Goal: Task Accomplishment & Management: Manage account settings

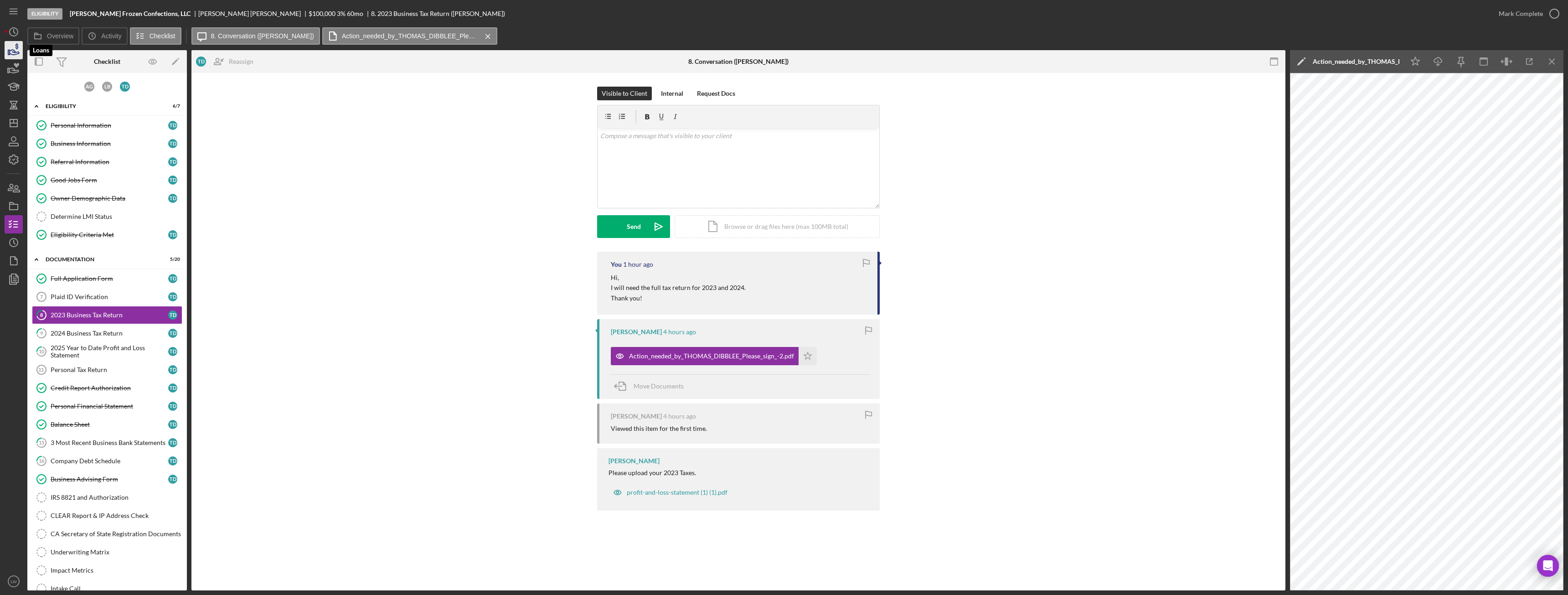
click at [17, 52] on icon "button" at bounding box center [15, 52] width 10 height 5
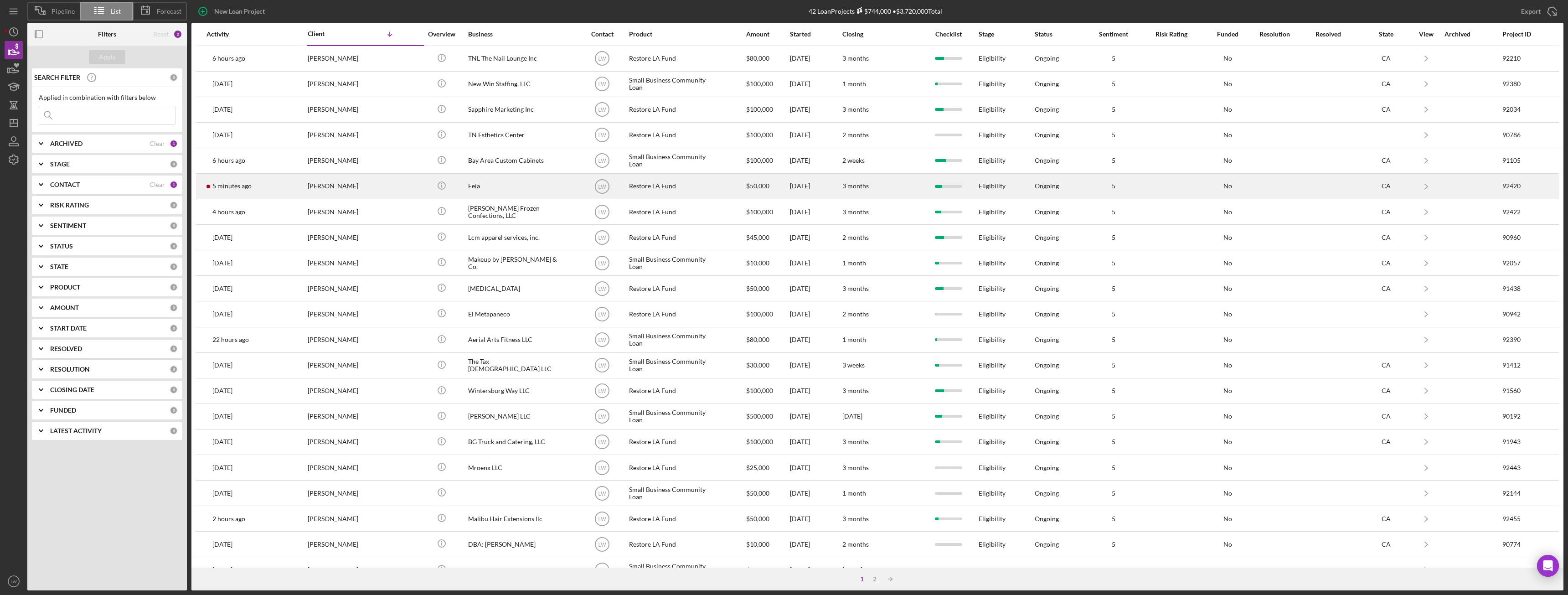
click at [337, 183] on div "[PERSON_NAME]" at bounding box center [353, 186] width 91 height 25
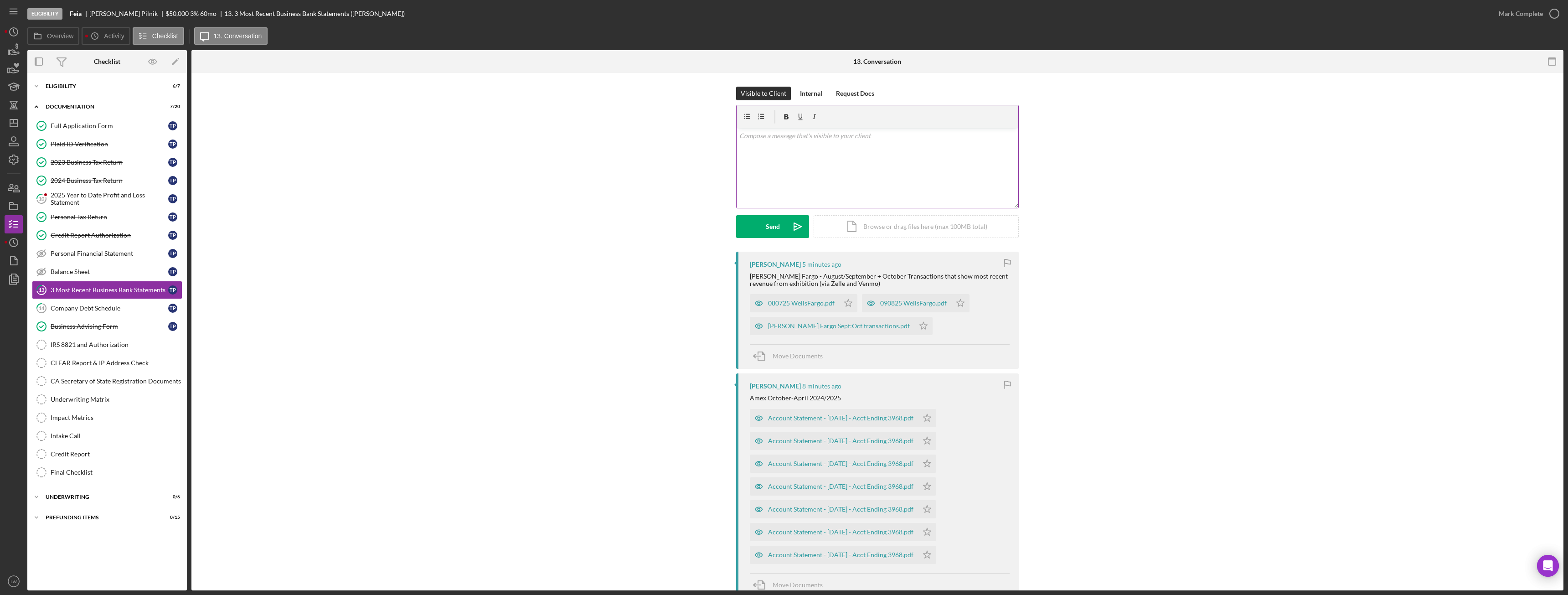
click at [830, 161] on div "v Color teal Color pink Remove color Add row above Add row below Add column bef…" at bounding box center [877, 168] width 281 height 79
click at [761, 233] on button "Send Icon/icon-invite-send" at bounding box center [773, 225] width 73 height 23
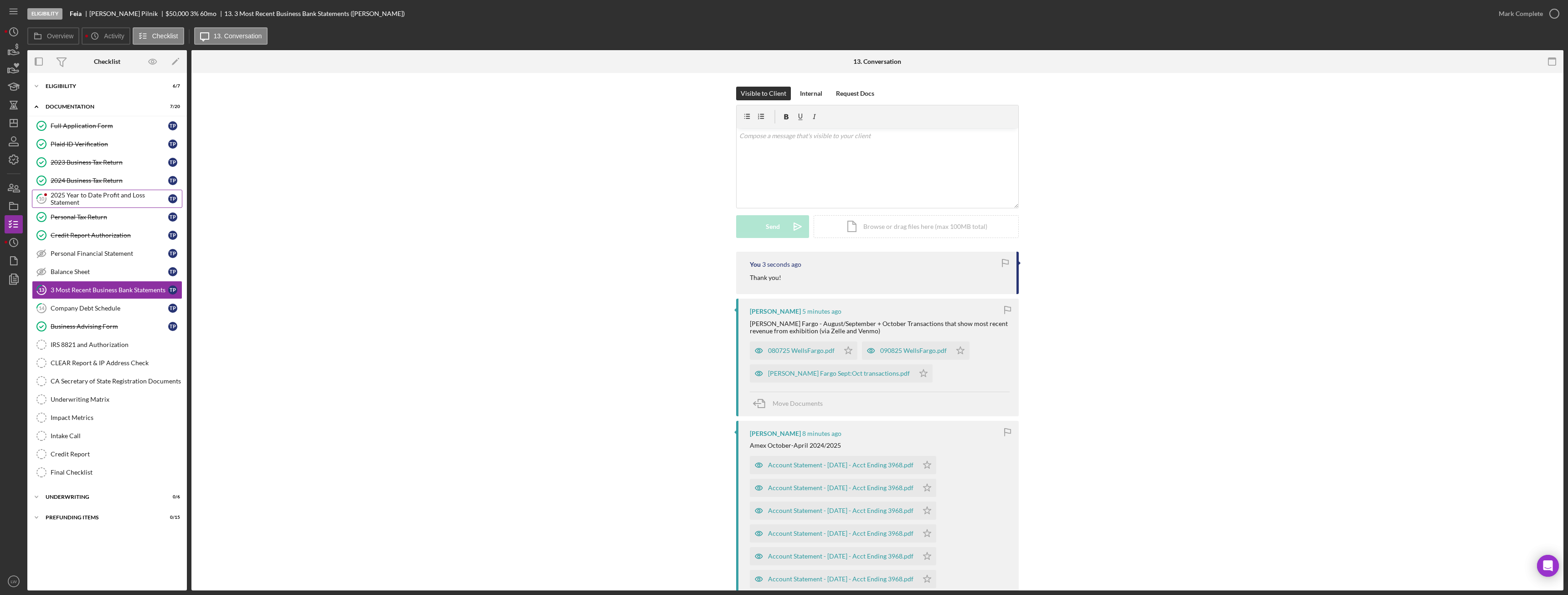
click at [106, 200] on div "2025 Year to Date Profit and Loss Statement" at bounding box center [110, 198] width 118 height 15
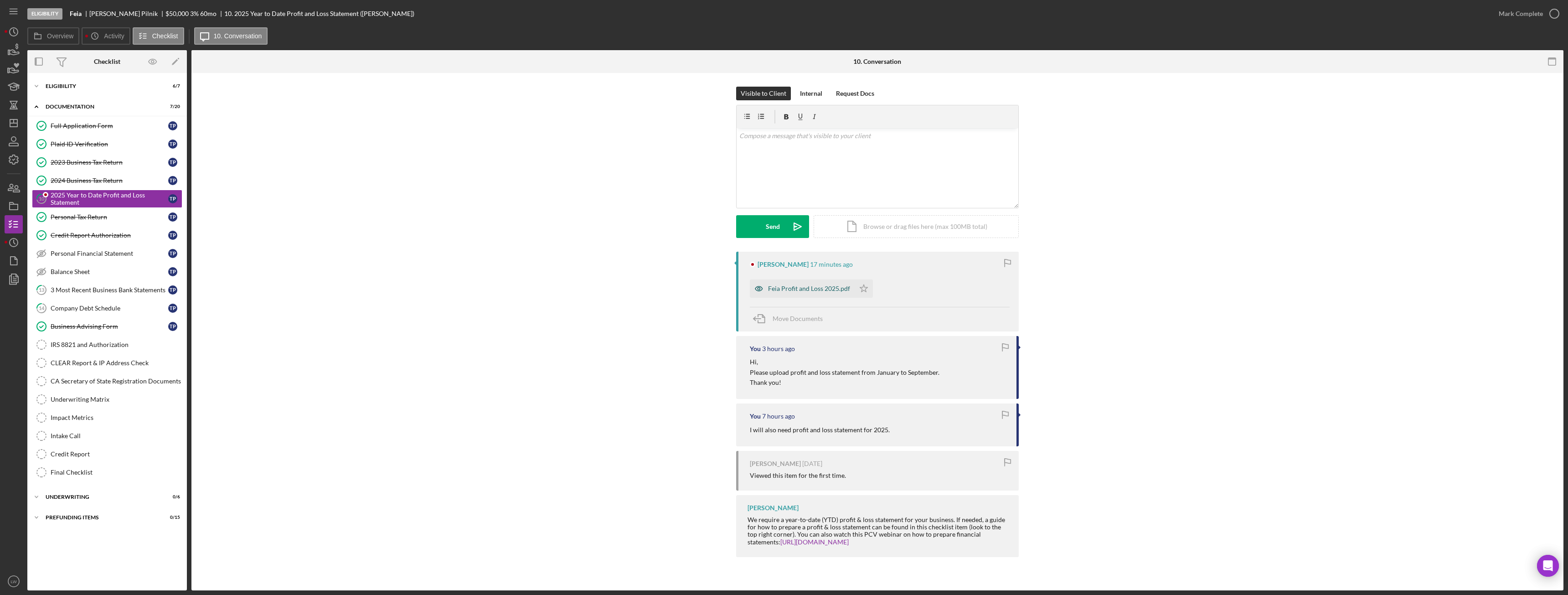
click at [823, 290] on div "Feia Profit and Loss 2025.pdf" at bounding box center [809, 288] width 82 height 7
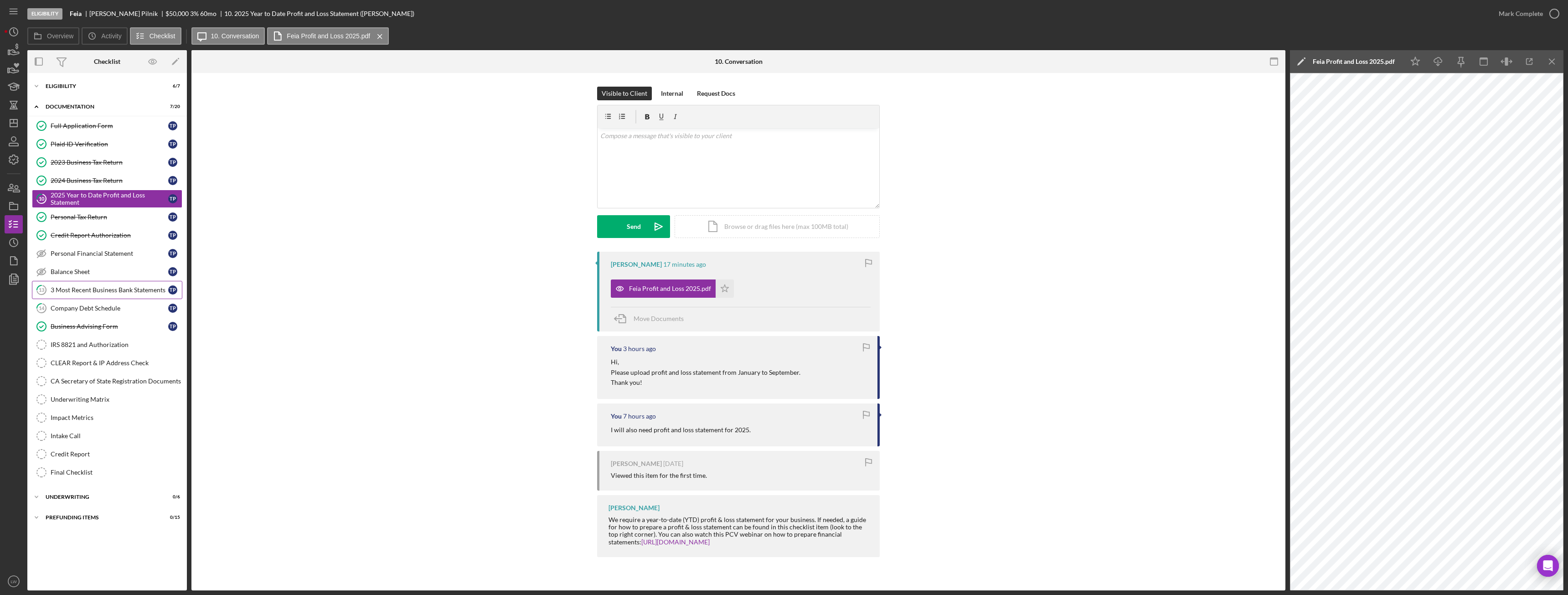
click at [106, 287] on div "3 Most Recent Business Bank Statements" at bounding box center [110, 289] width 118 height 7
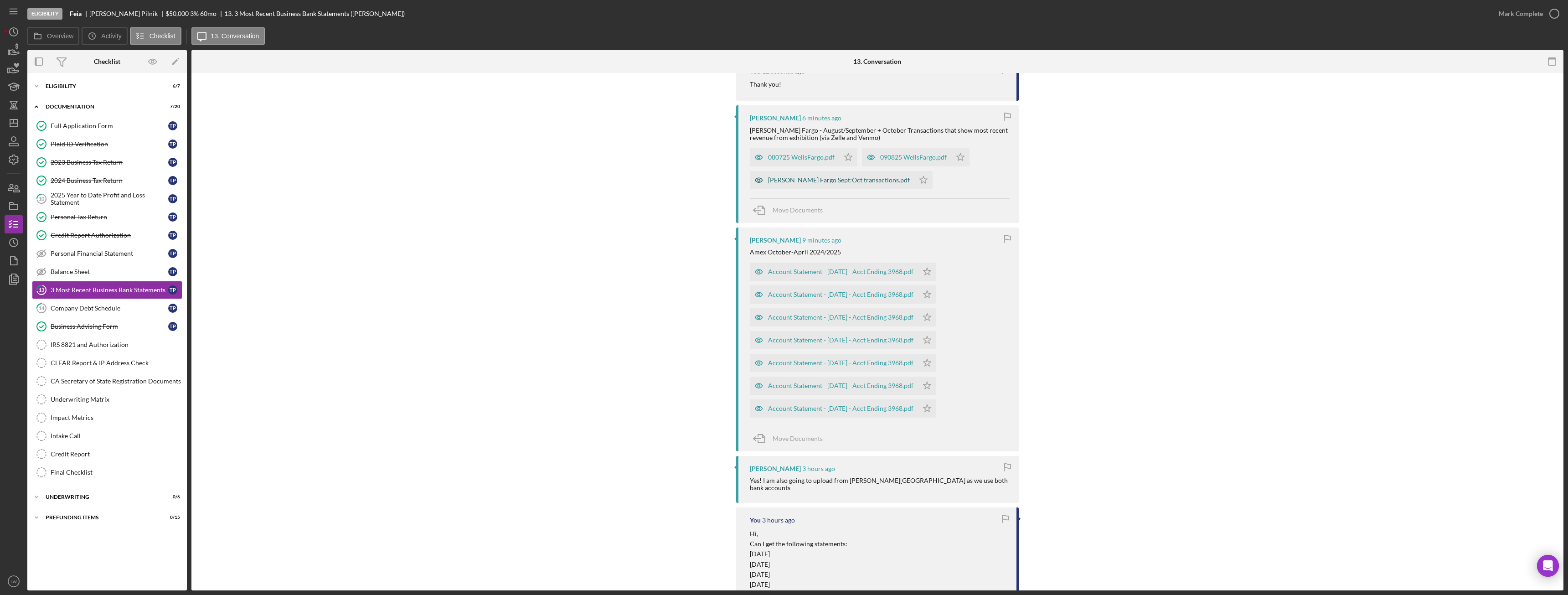
scroll to position [182, 0]
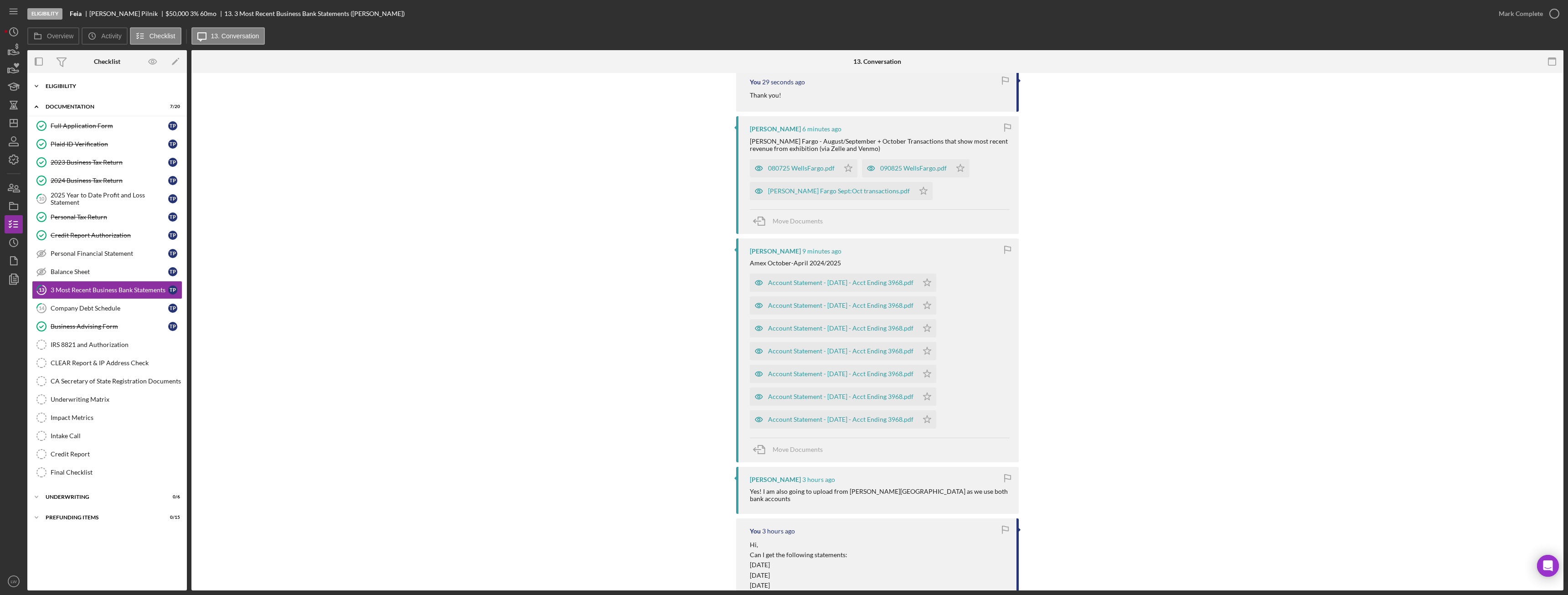
click at [79, 88] on div "Icon/Expander Eligibility 6 / 7" at bounding box center [107, 86] width 160 height 19
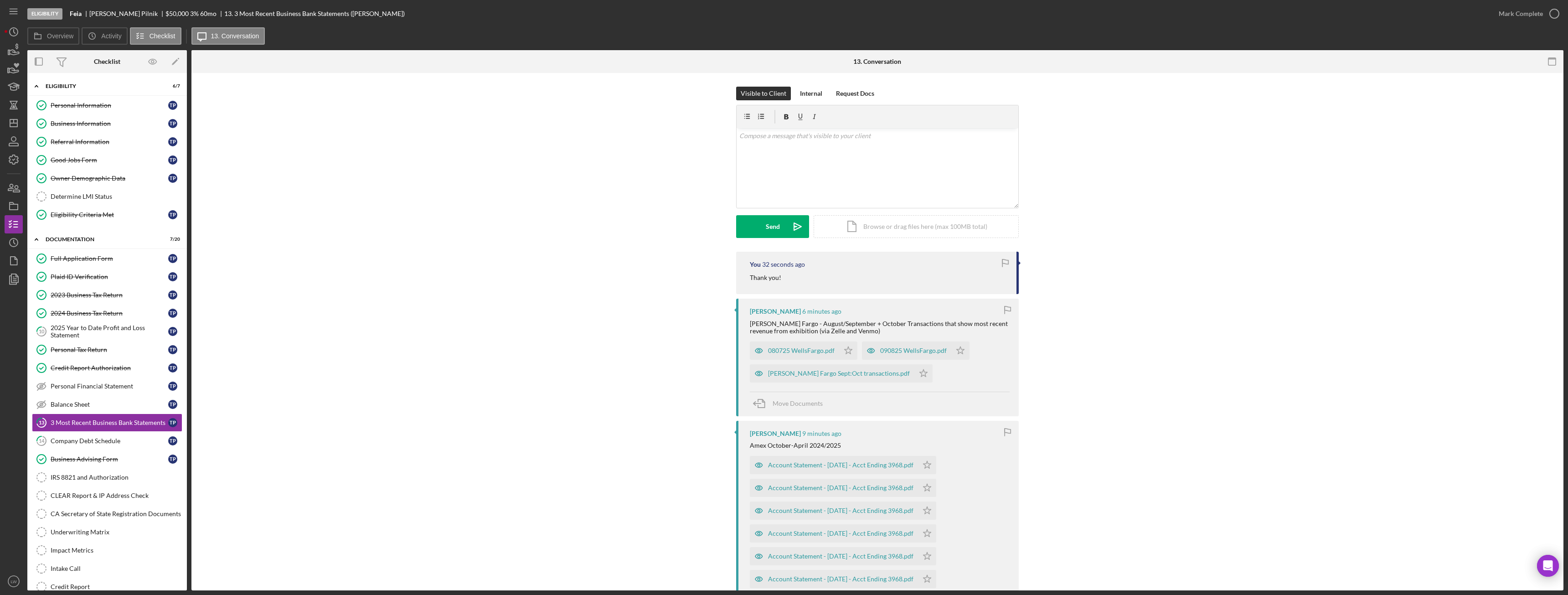
scroll to position [136, 0]
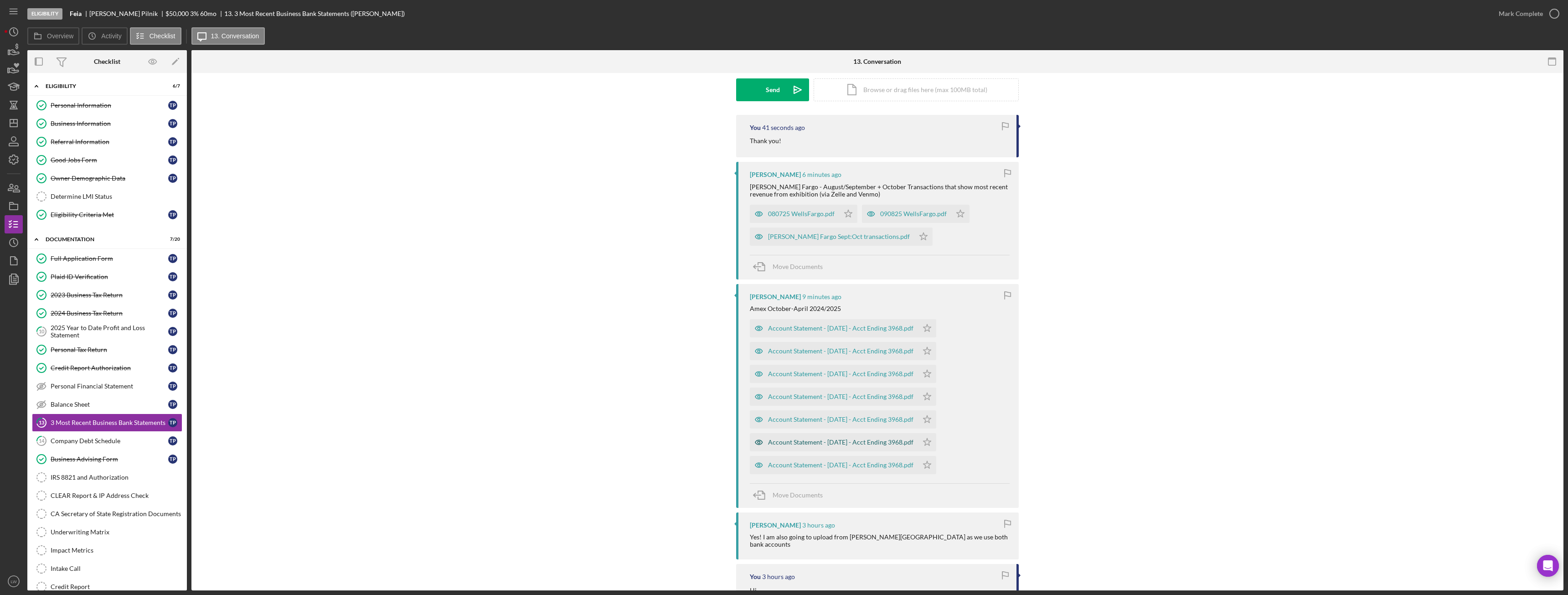
click at [839, 441] on div "Account Statement - October 2024 - Acct Ending 3968.pdf" at bounding box center [840, 441] width 145 height 7
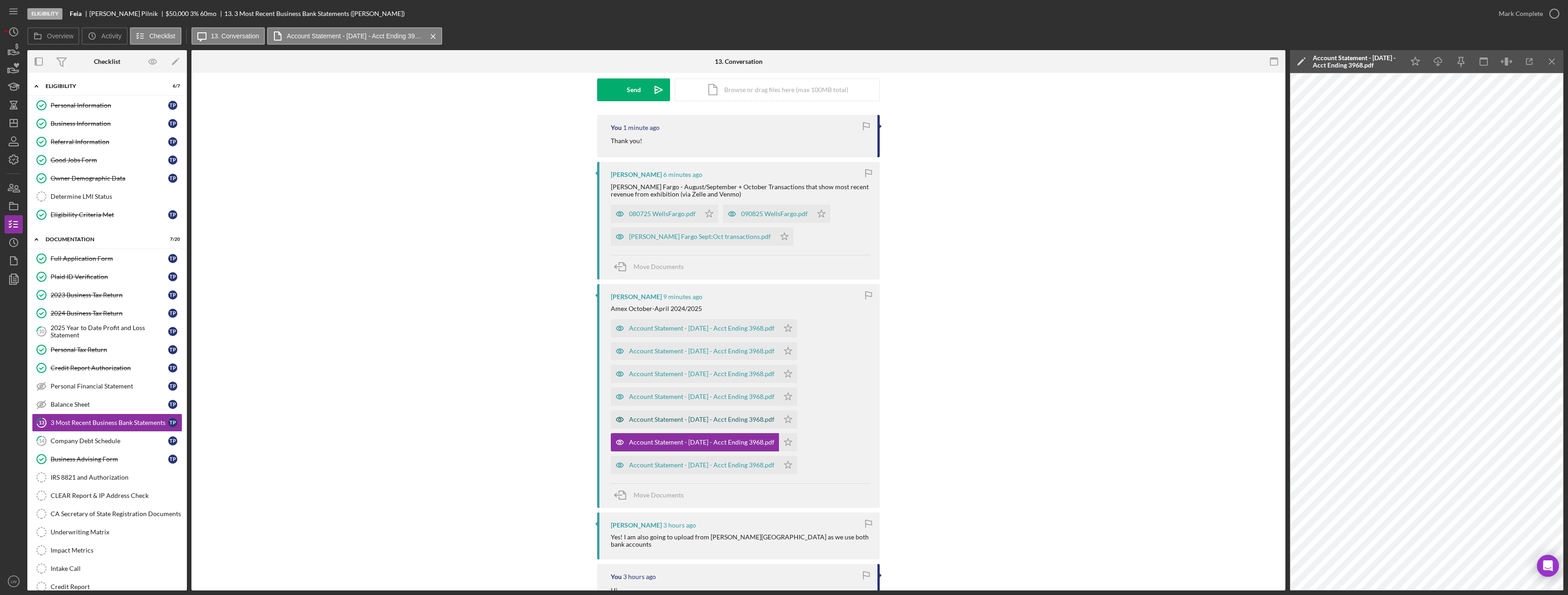
click at [699, 418] on div "Account Statement - November 2024 - Acct Ending 3968.pdf" at bounding box center [702, 419] width 145 height 7
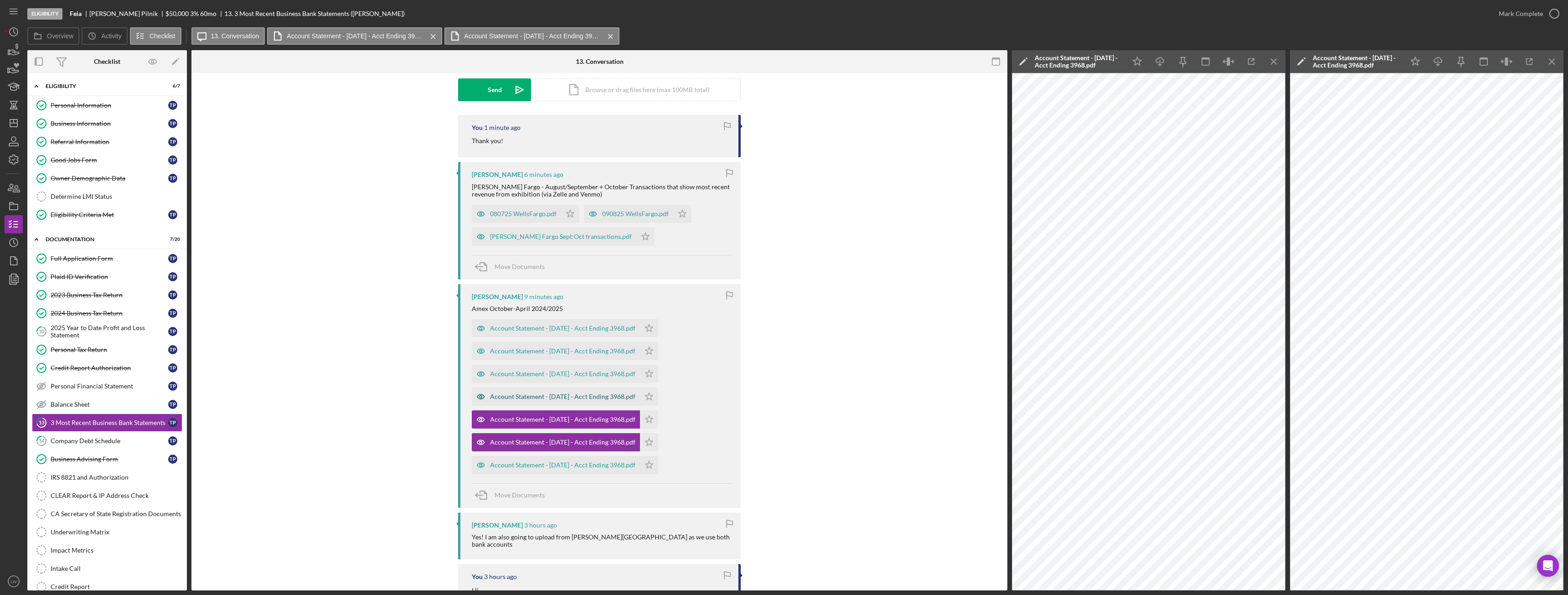
click at [581, 394] on div "Account Statement - December 2024 - Acct Ending 3968.pdf" at bounding box center [563, 396] width 145 height 7
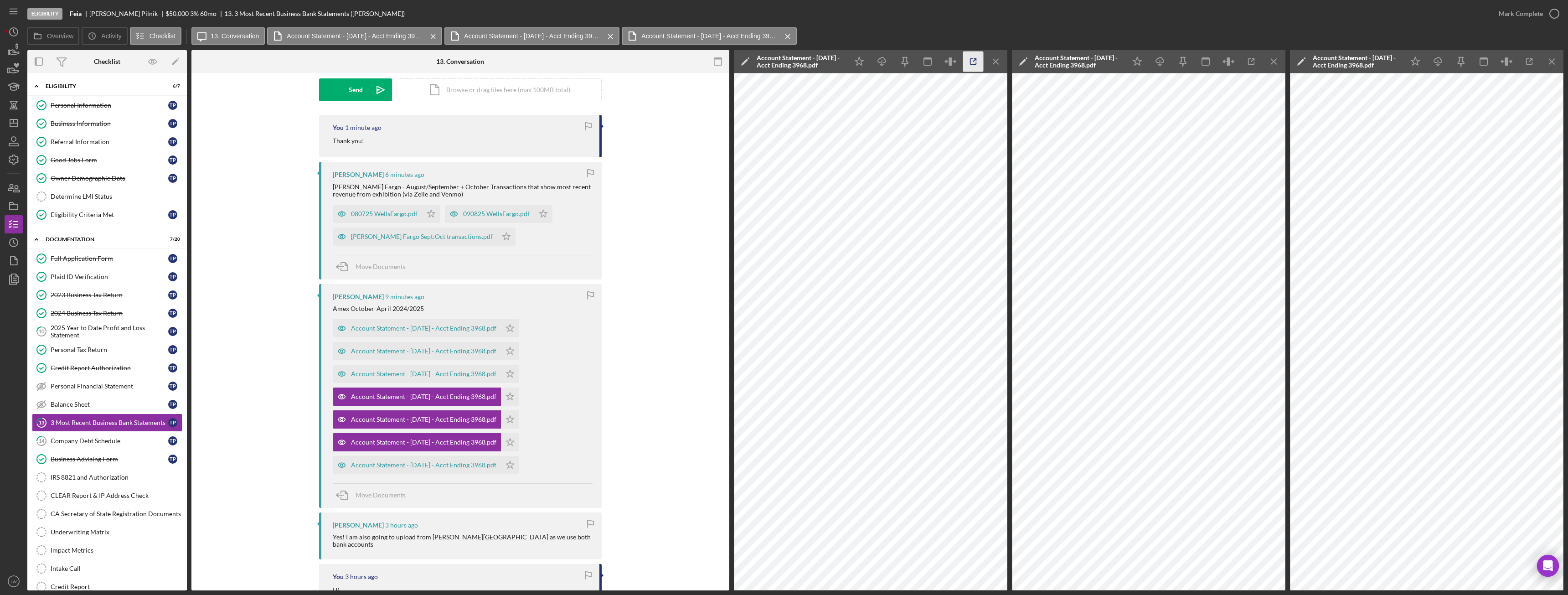
click at [975, 59] on polyline "button" at bounding box center [975, 60] width 2 height 2
click at [1002, 63] on icon "Icon/Menu Close" at bounding box center [995, 62] width 21 height 21
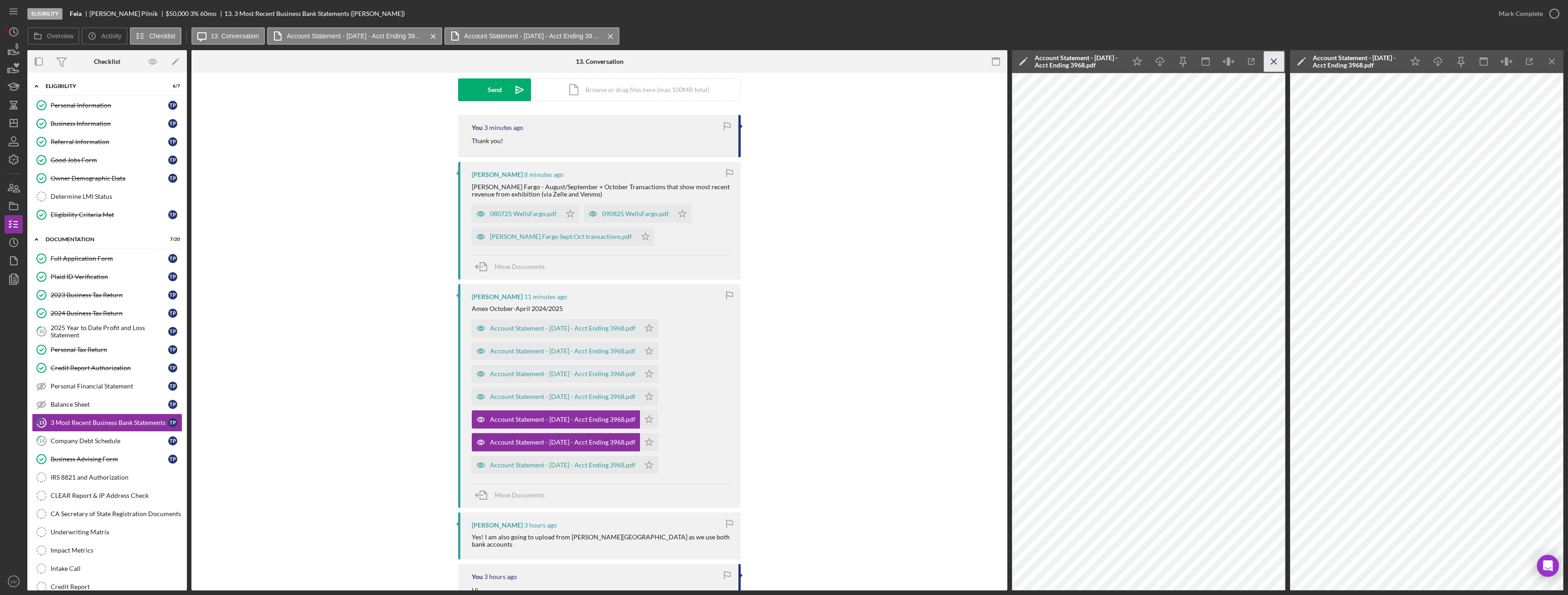
click at [1272, 65] on icon "Icon/Menu Close" at bounding box center [1274, 62] width 21 height 21
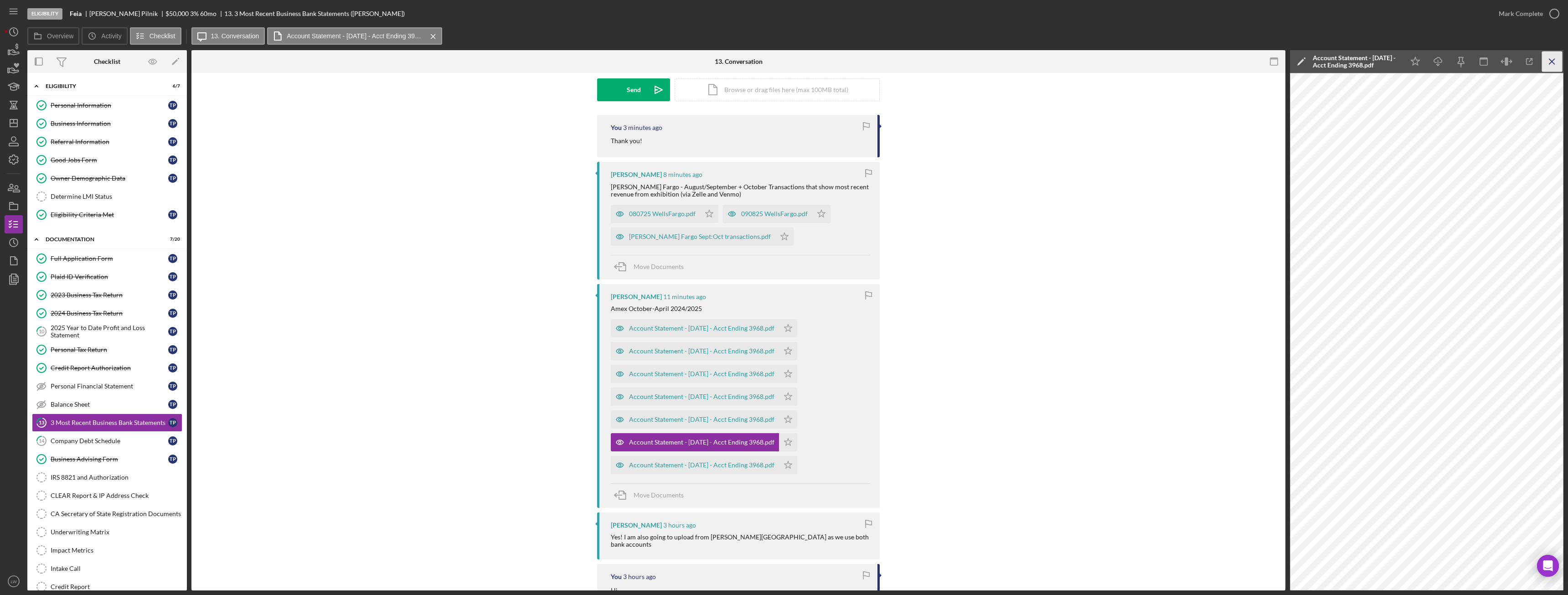
click at [1543, 67] on icon "Icon/Menu Close" at bounding box center [1552, 62] width 21 height 21
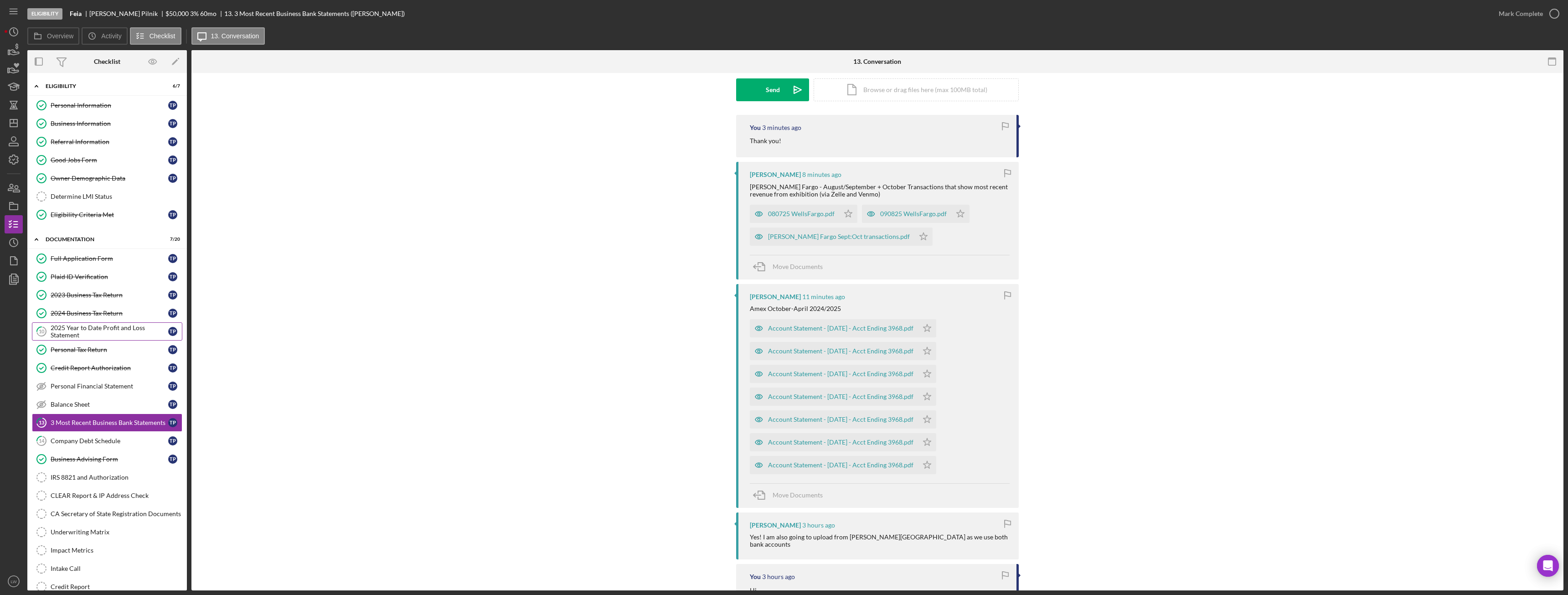
click at [84, 330] on div "2025 Year to Date Profit and Loss Statement" at bounding box center [110, 331] width 118 height 15
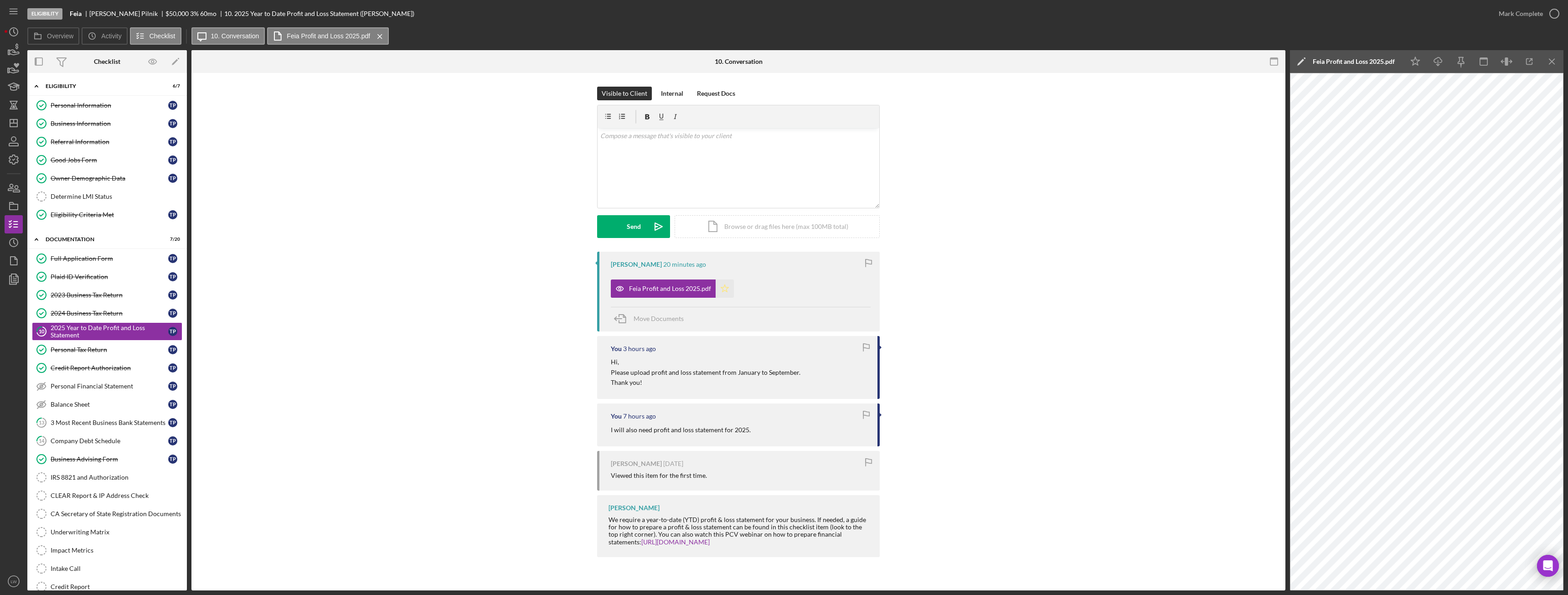
click at [723, 293] on icon "Icon/Star" at bounding box center [725, 288] width 19 height 19
click at [1542, 22] on button "Mark Complete" at bounding box center [1526, 14] width 74 height 19
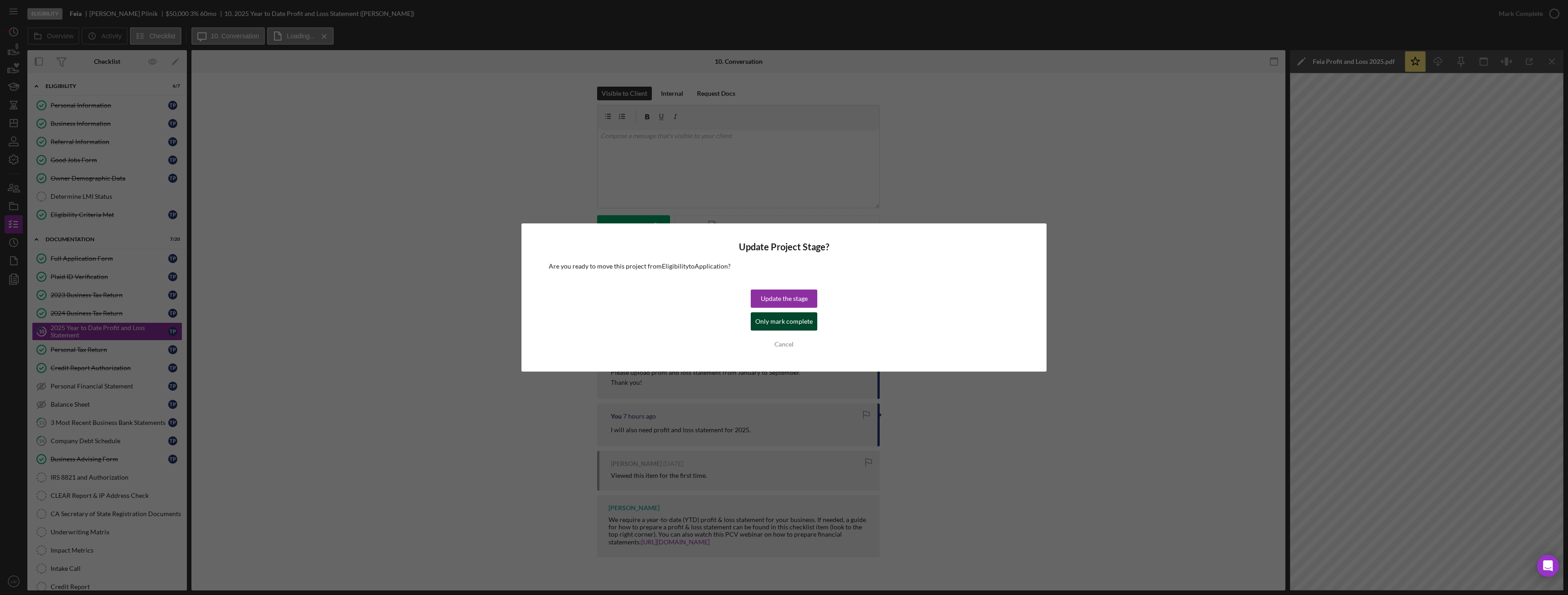
click at [791, 323] on div "Only mark complete" at bounding box center [784, 321] width 58 height 19
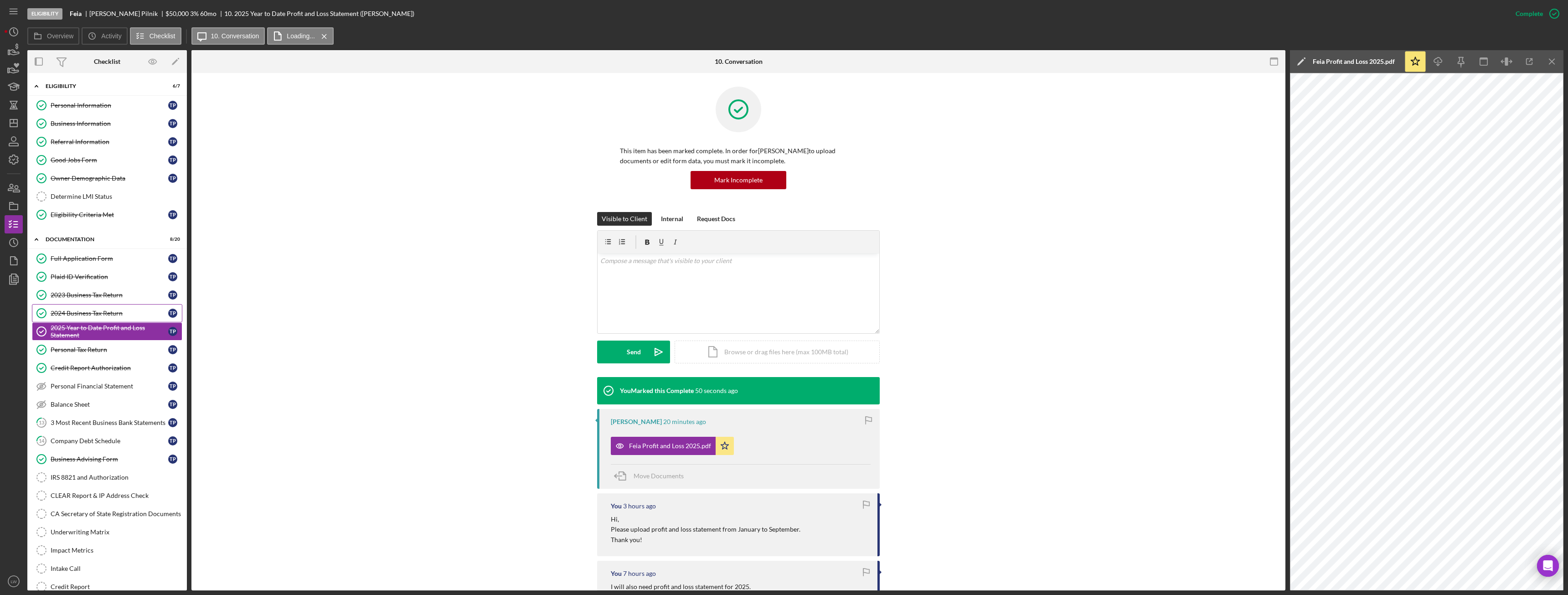
click at [79, 307] on link "2024 Business Tax Return 2024 Business Tax Return T P" at bounding box center [107, 313] width 150 height 19
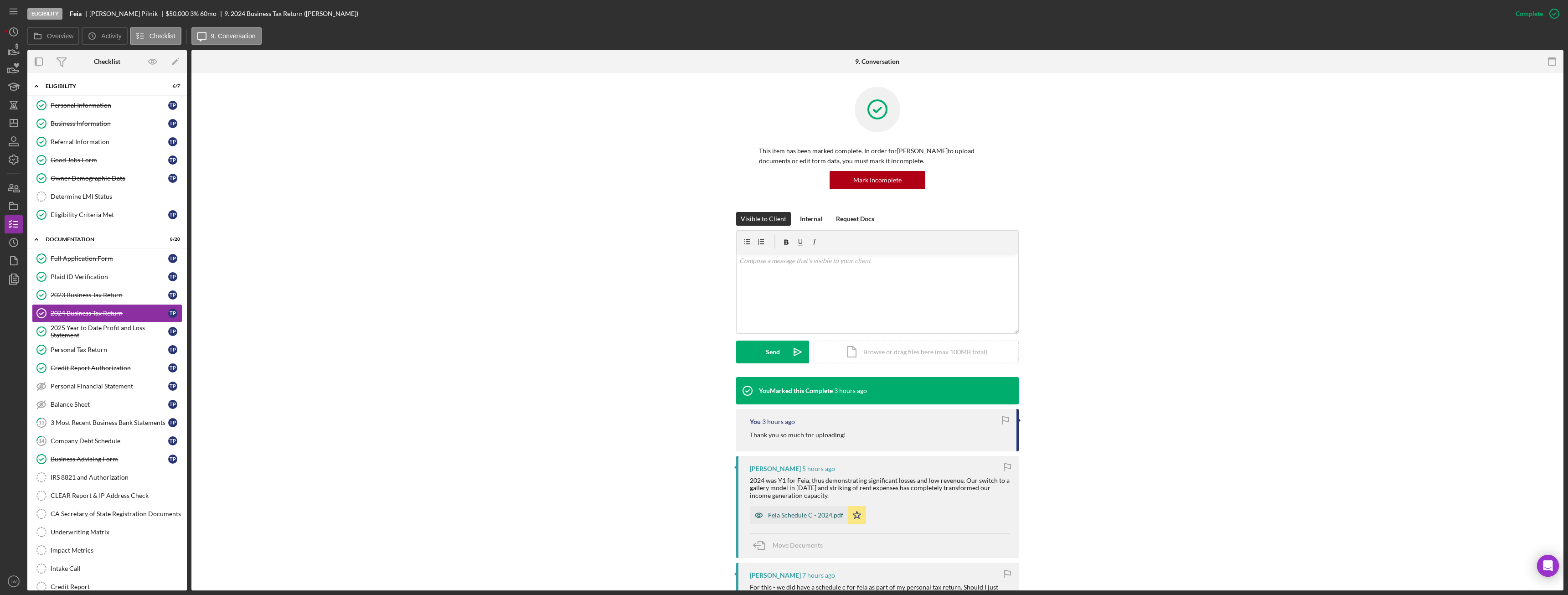
click at [790, 512] on div "Feia Schedule C - 2024.pdf" at bounding box center [805, 515] width 76 height 7
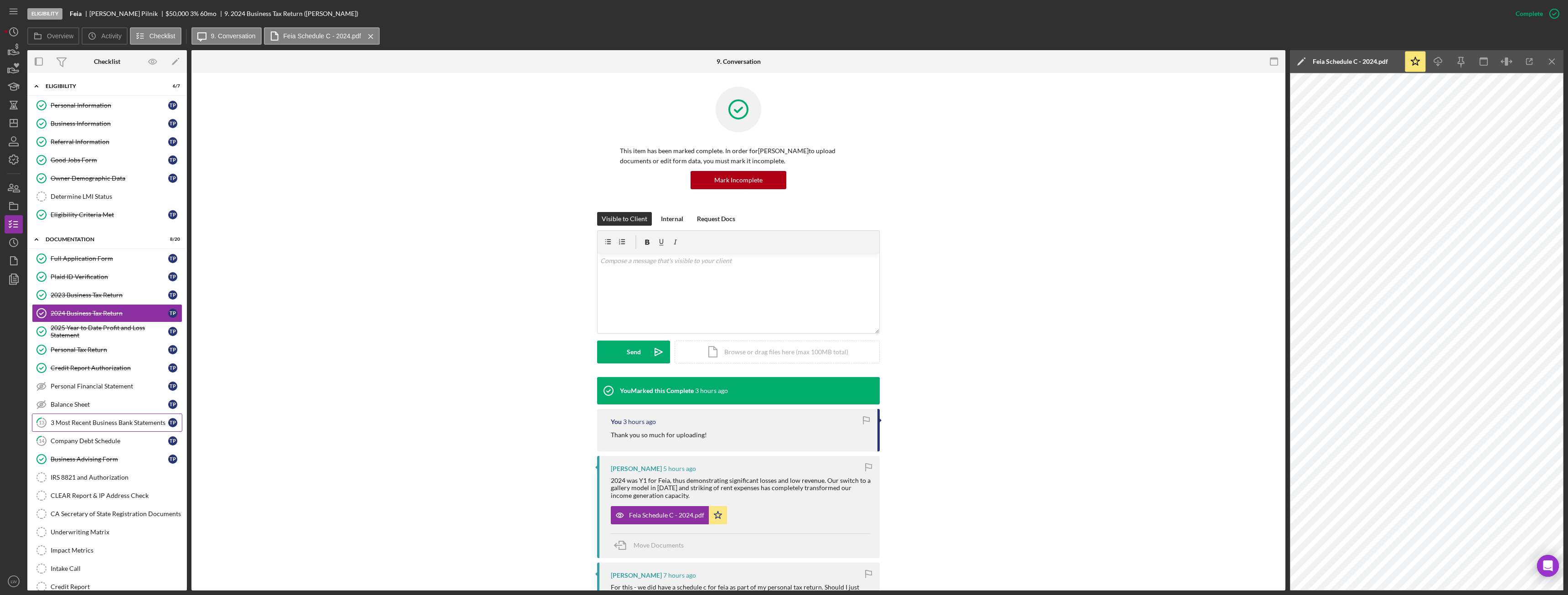
click at [89, 424] on div "3 Most Recent Business Bank Statements" at bounding box center [110, 421] width 118 height 7
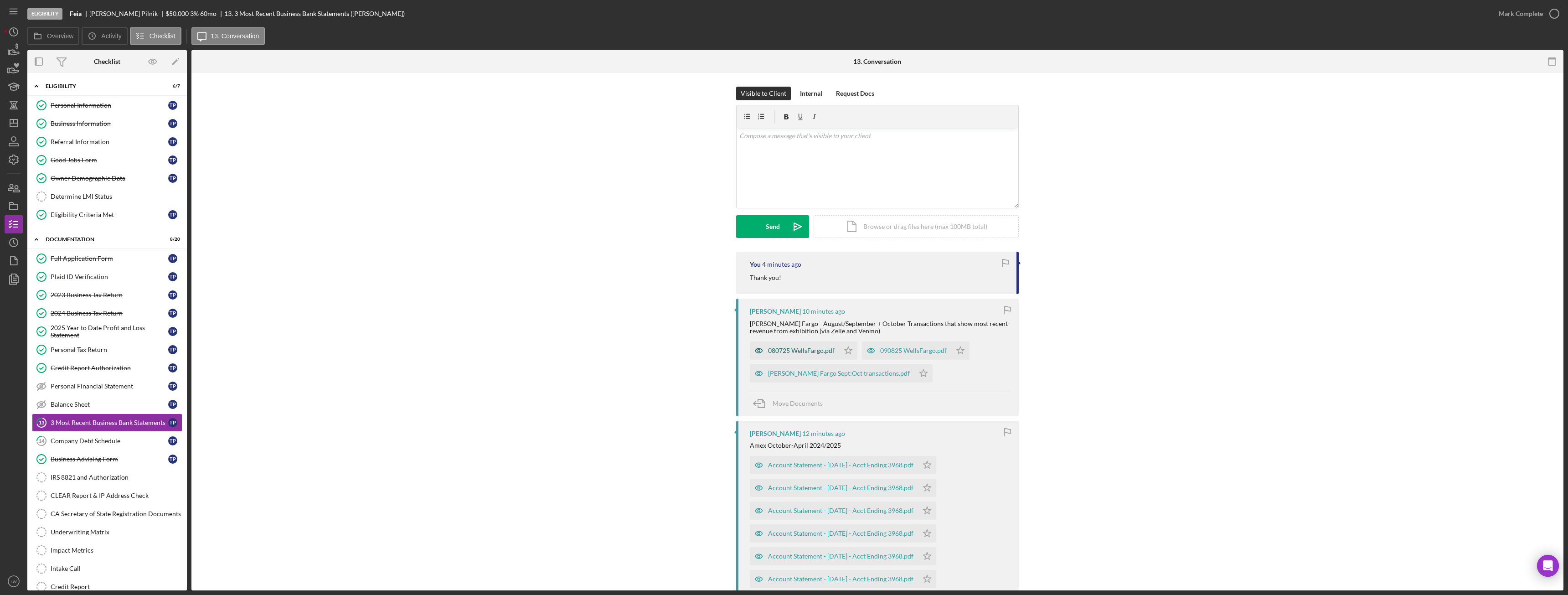
click at [808, 350] on div "080725 WellsFargo.pdf" at bounding box center [801, 350] width 67 height 7
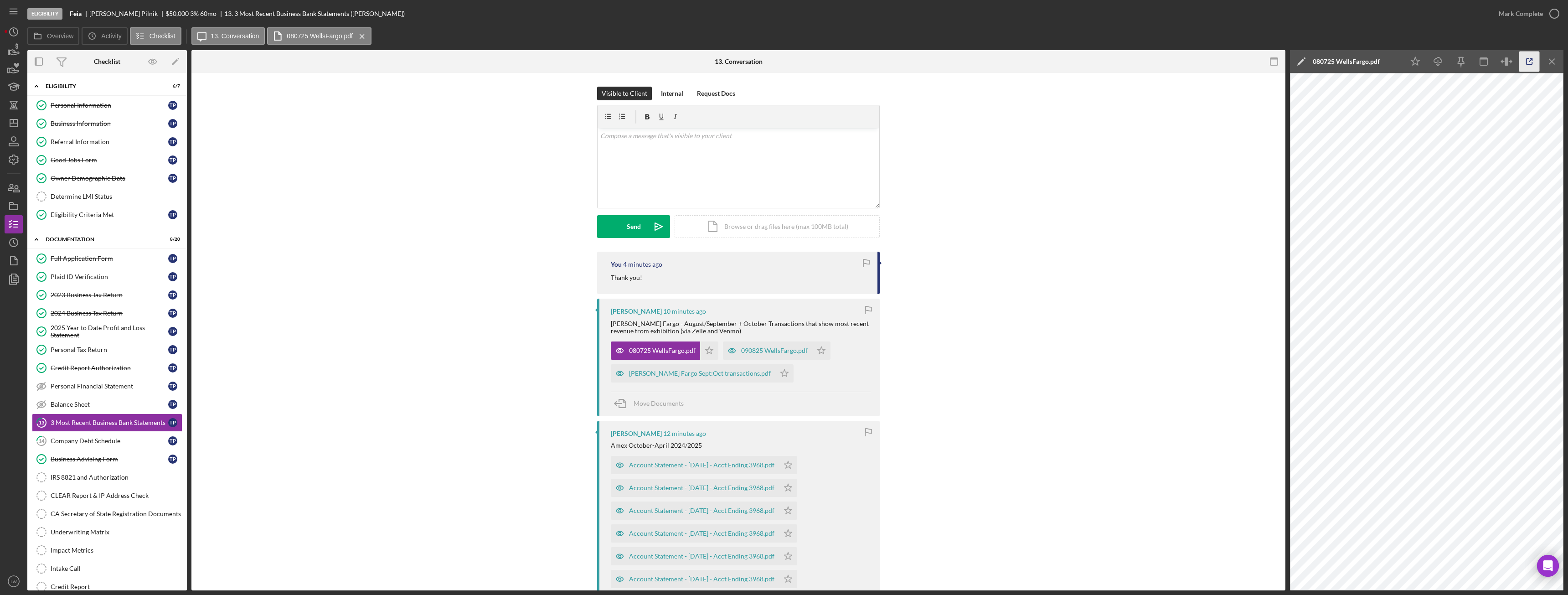
click at [1533, 66] on icon "button" at bounding box center [1529, 62] width 21 height 21
click at [701, 135] on p at bounding box center [738, 135] width 277 height 10
click at [722, 149] on p "The wells Fargo checking out for buisness?" at bounding box center [738, 148] width 277 height 10
click at [681, 146] on p "The wells Fargo checking out for business?" at bounding box center [738, 148] width 277 height 10
drag, startPoint x: 724, startPoint y: 149, endPoint x: 597, endPoint y: 152, distance: 127.0
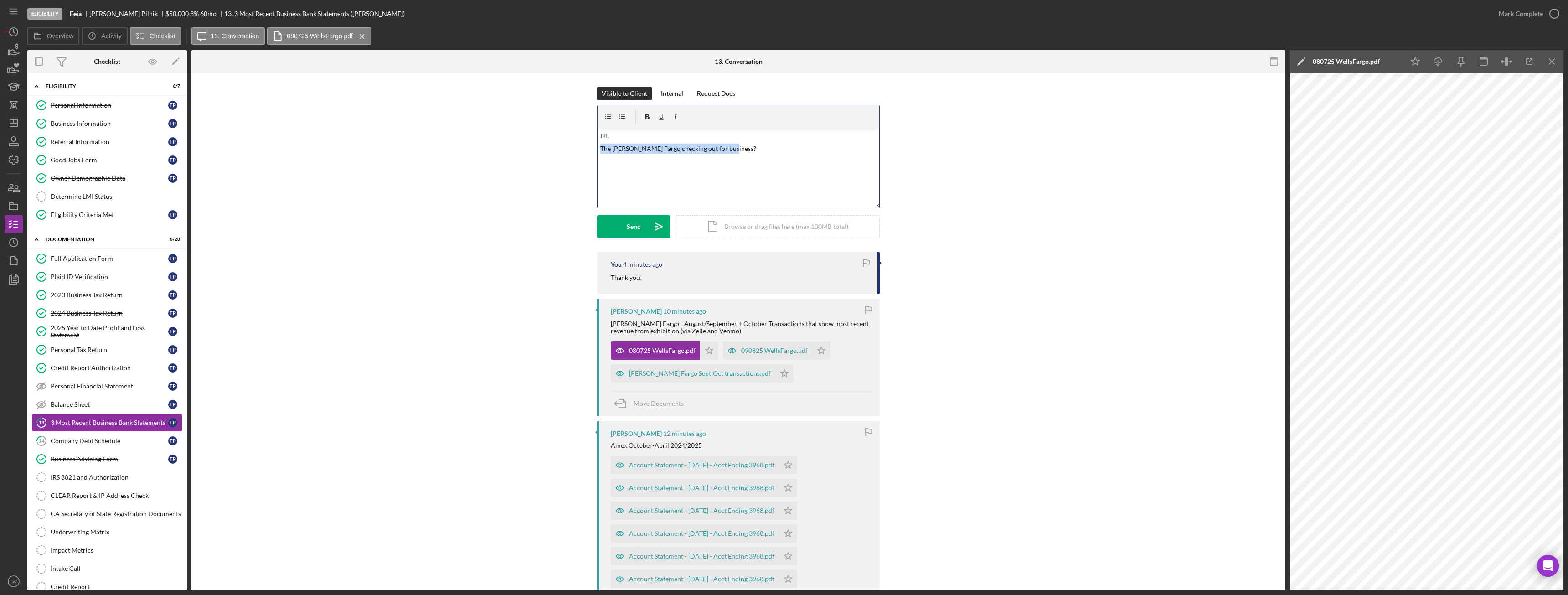
click at [597, 152] on div "v Color teal Color pink Remove color Add row above Add row below Add column bef…" at bounding box center [737, 168] width 281 height 79
click at [600, 146] on p "is the Wells Fargo checking account for your business?" at bounding box center [738, 148] width 277 height 10
click at [640, 233] on button "Send Icon/icon-invite-send" at bounding box center [633, 225] width 73 height 23
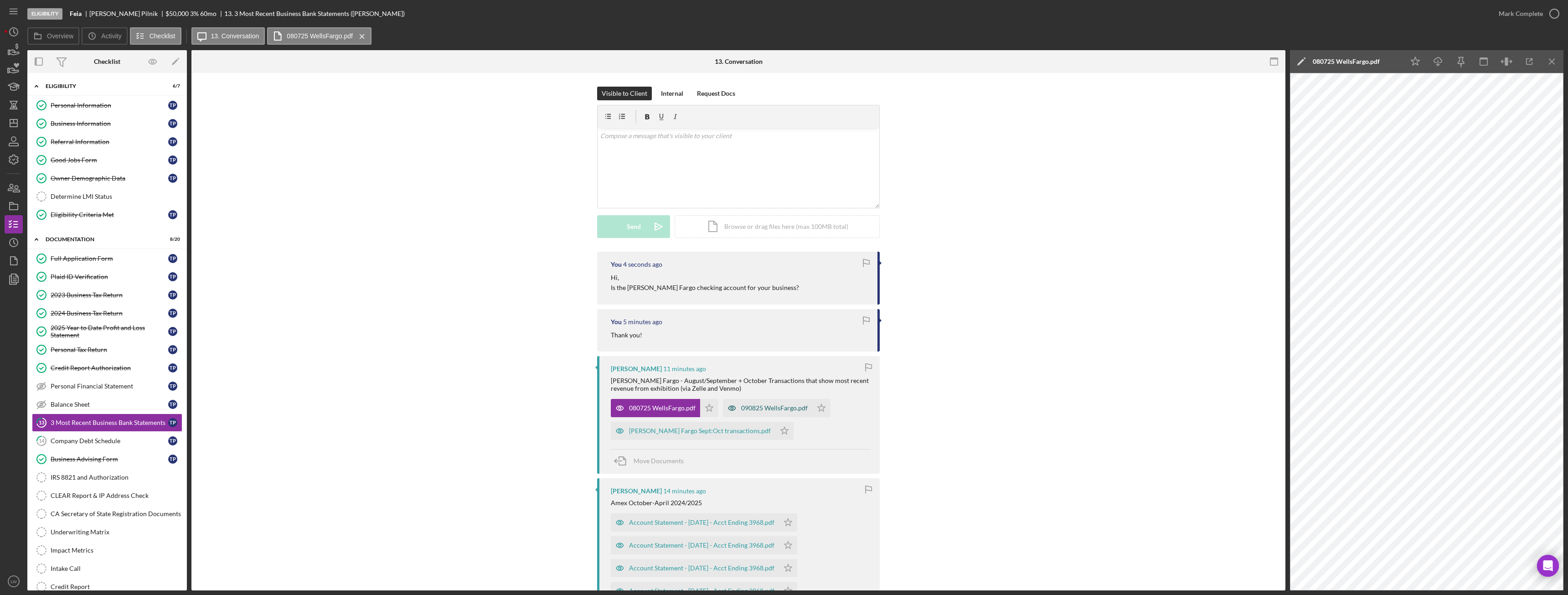
click at [785, 409] on div "090825 WellsFargo.pdf" at bounding box center [775, 407] width 67 height 7
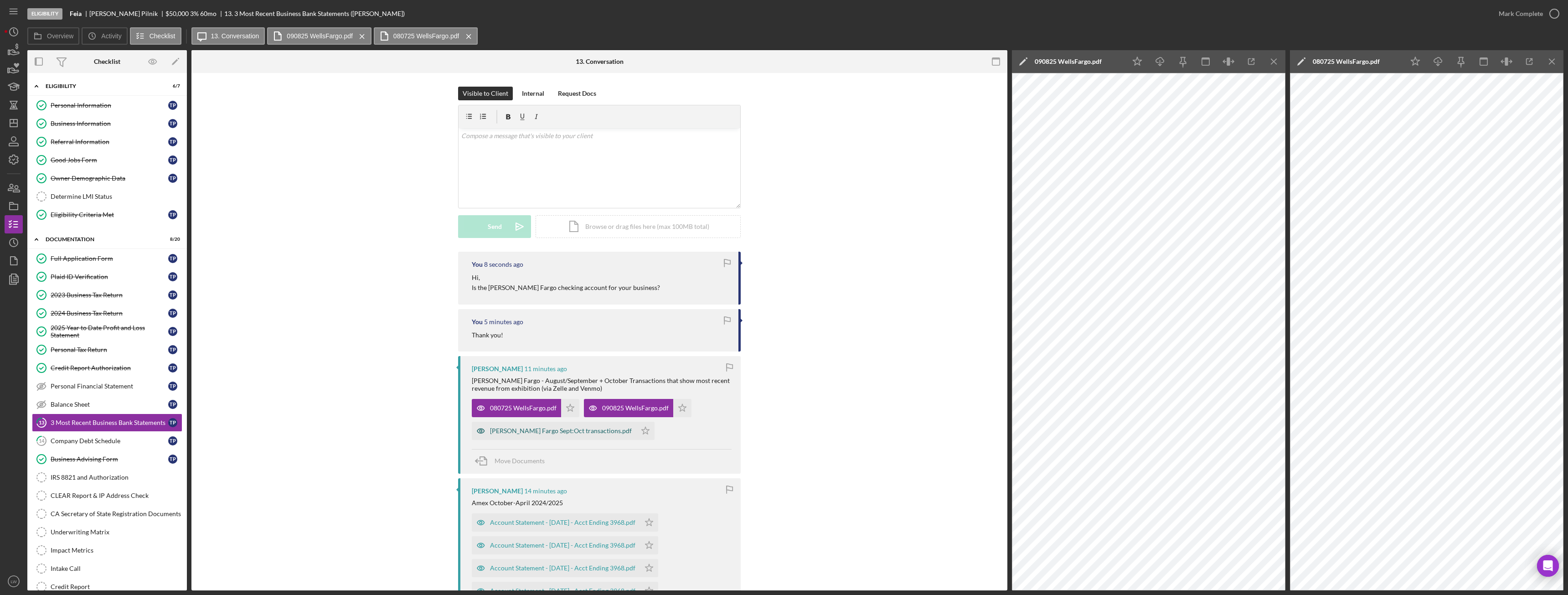
click at [501, 427] on div "Wells Fargo Sept:Oct transactions.pdf" at bounding box center [561, 430] width 142 height 7
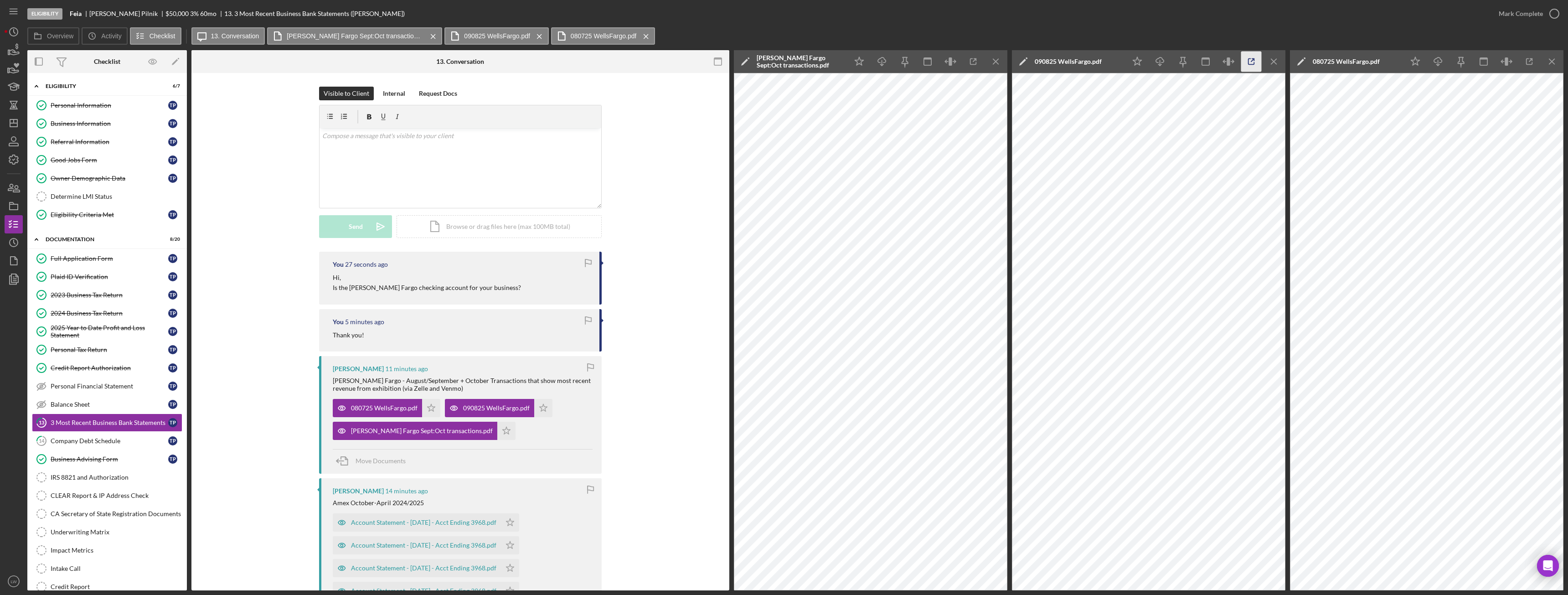
click at [1254, 63] on icon "button" at bounding box center [1251, 62] width 6 height 6
click at [132, 438] on div "Company Debt Schedule" at bounding box center [110, 440] width 118 height 7
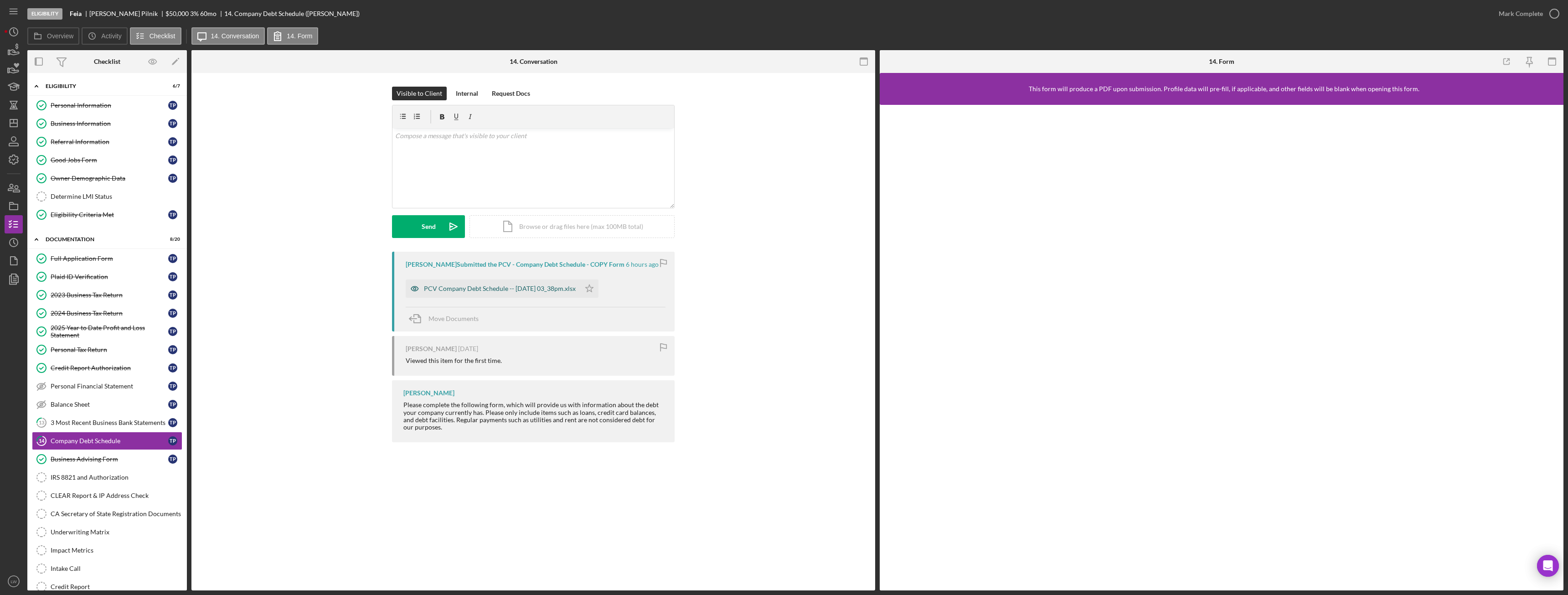
click at [501, 292] on div "PCV Company Debt Schedule -- 2025-10-06 03_38pm.xlsx" at bounding box center [493, 288] width 175 height 19
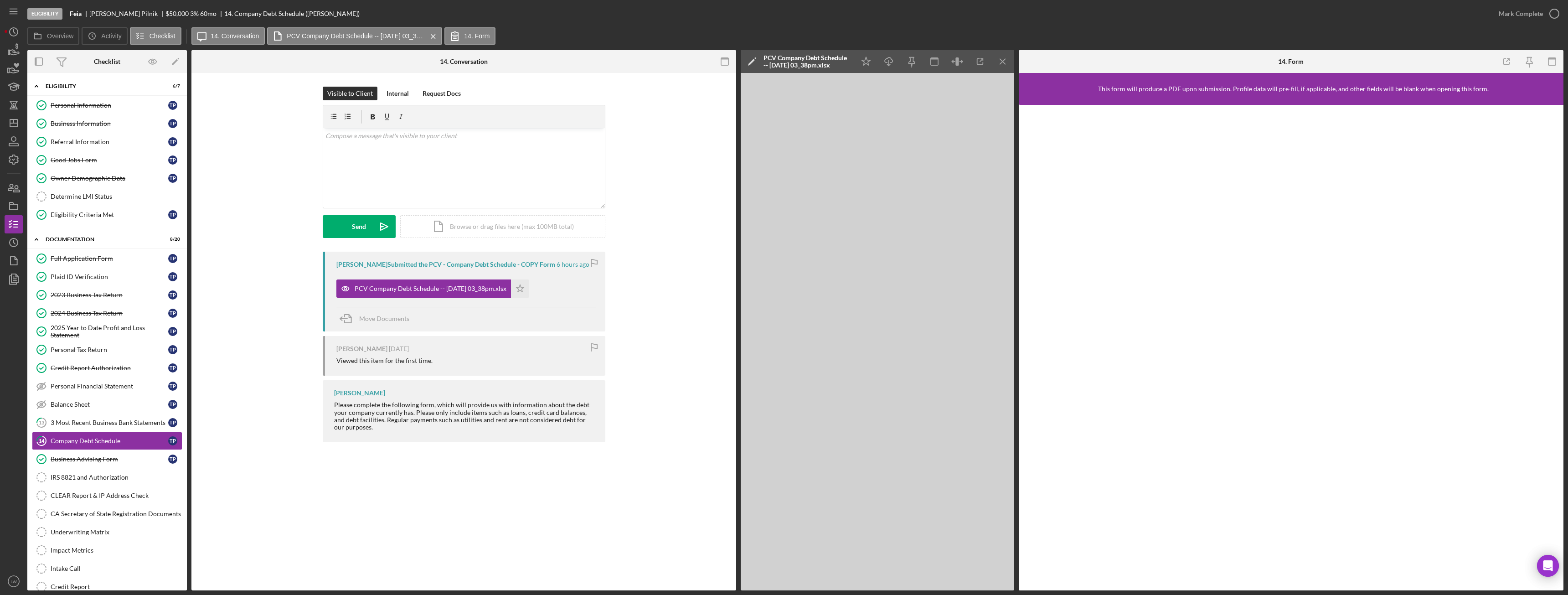
click at [1007, 61] on icon "Icon/Menu Close" at bounding box center [1002, 62] width 21 height 21
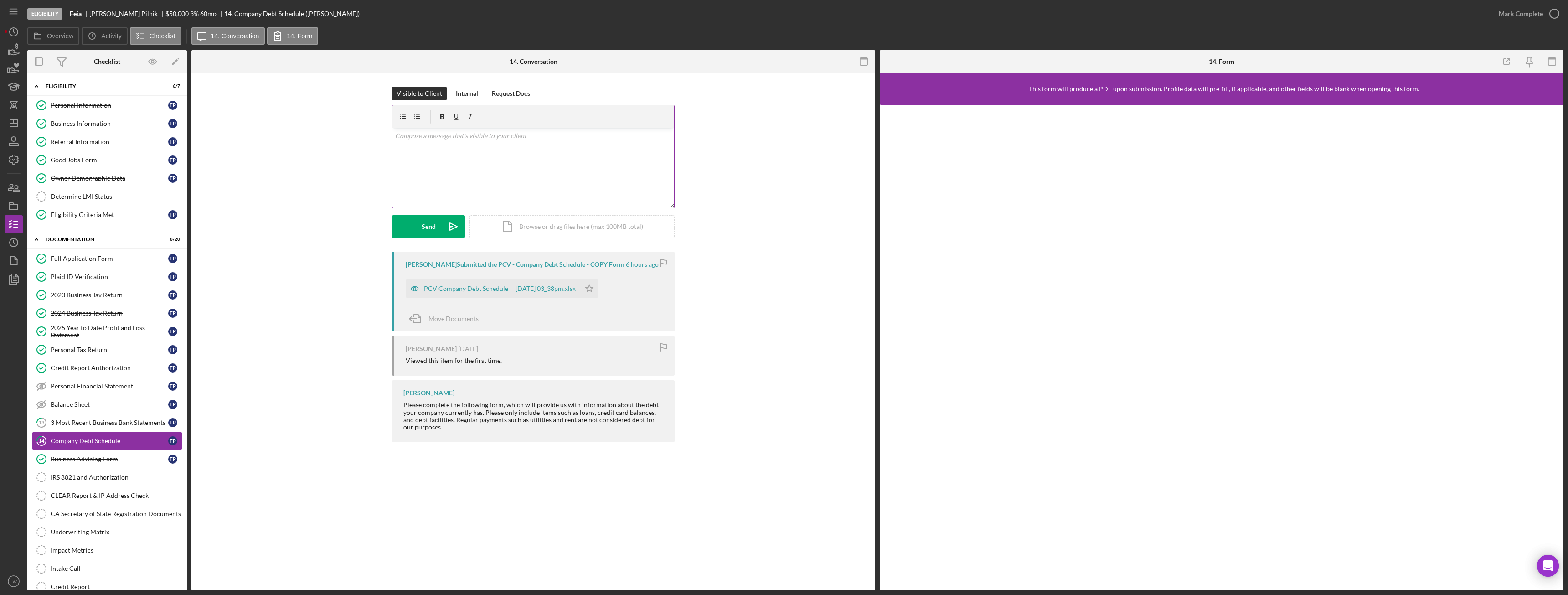
click at [538, 137] on p at bounding box center [533, 135] width 277 height 10
click at [434, 224] on div "Send" at bounding box center [429, 225] width 14 height 23
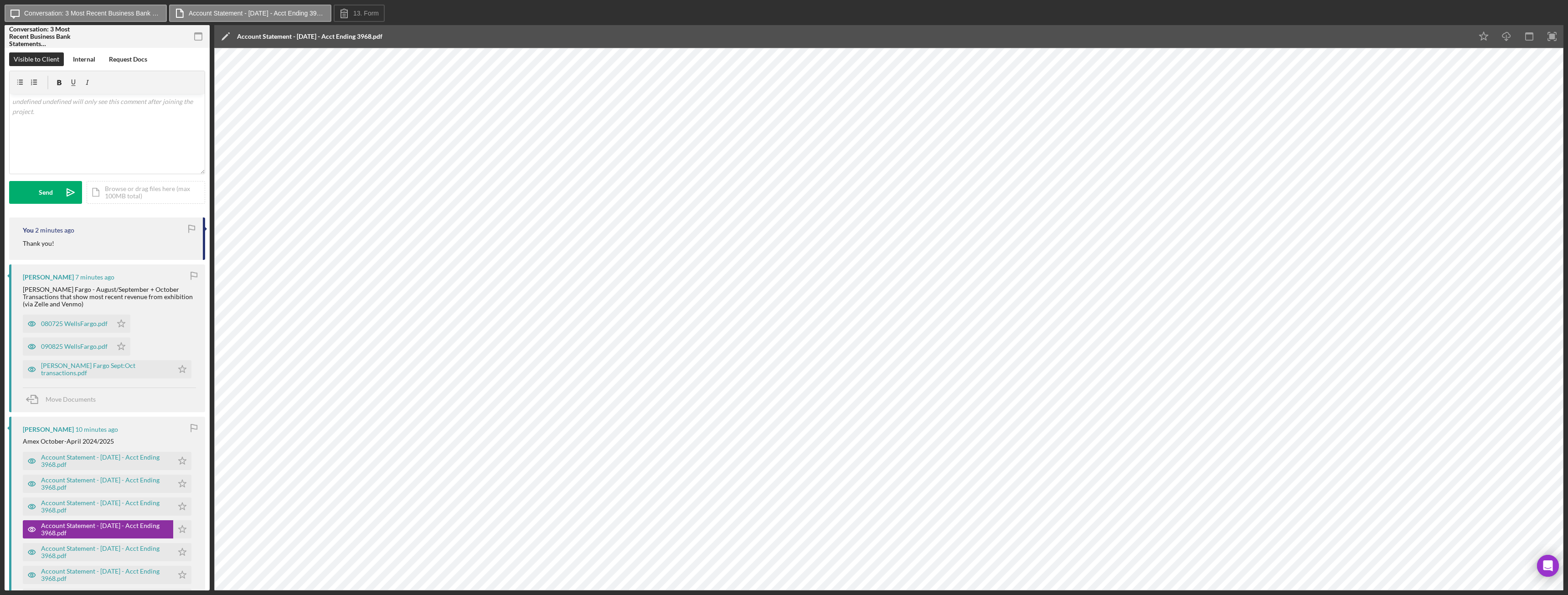
scroll to position [638, 0]
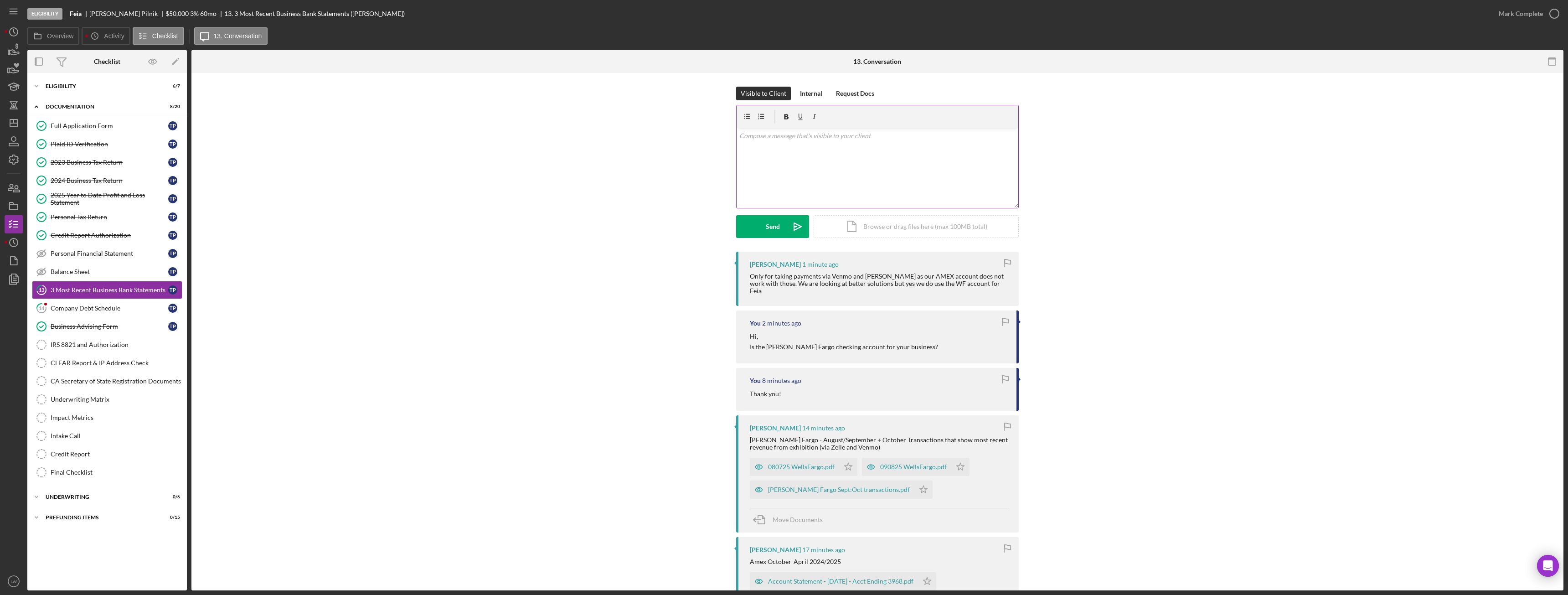
click at [934, 191] on div "v Color teal Color pink Remove color Add row above Add row below Add column bef…" at bounding box center [877, 168] width 281 height 79
click at [794, 228] on icon "Icon/icon-invite-send" at bounding box center [797, 225] width 23 height 23
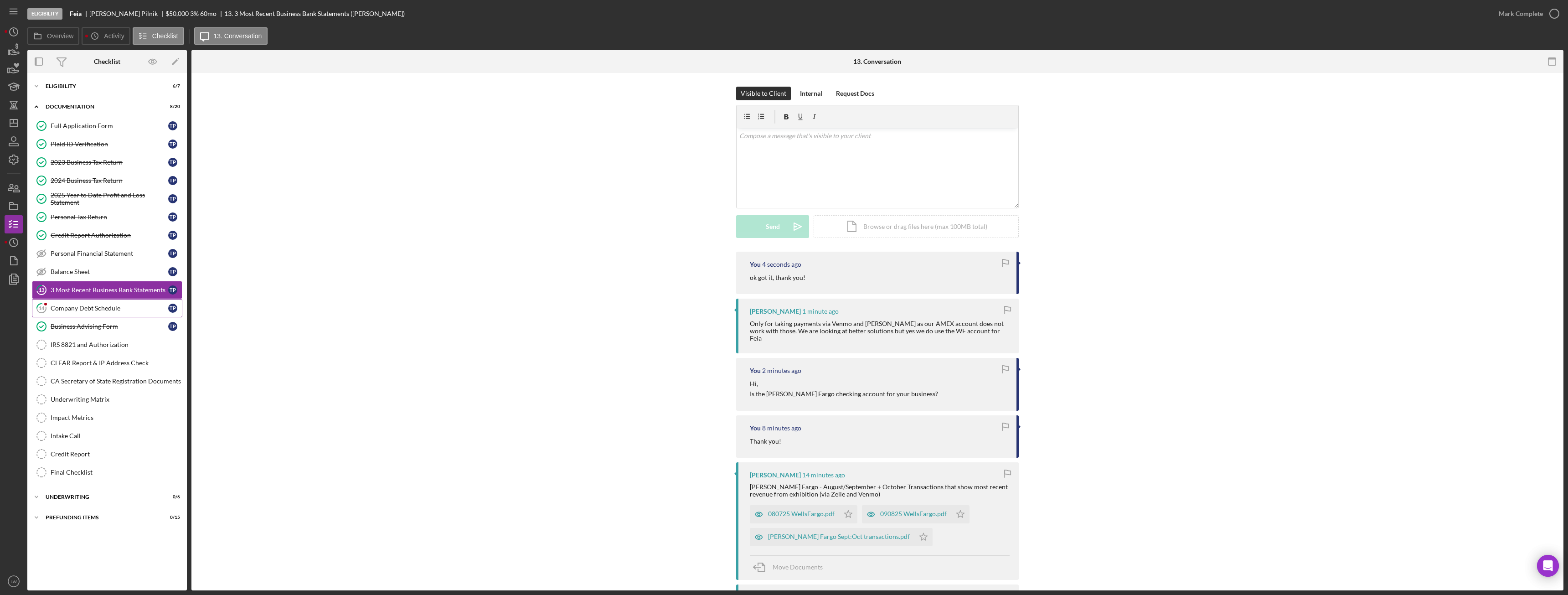
click at [97, 310] on div "Company Debt Schedule" at bounding box center [110, 308] width 118 height 7
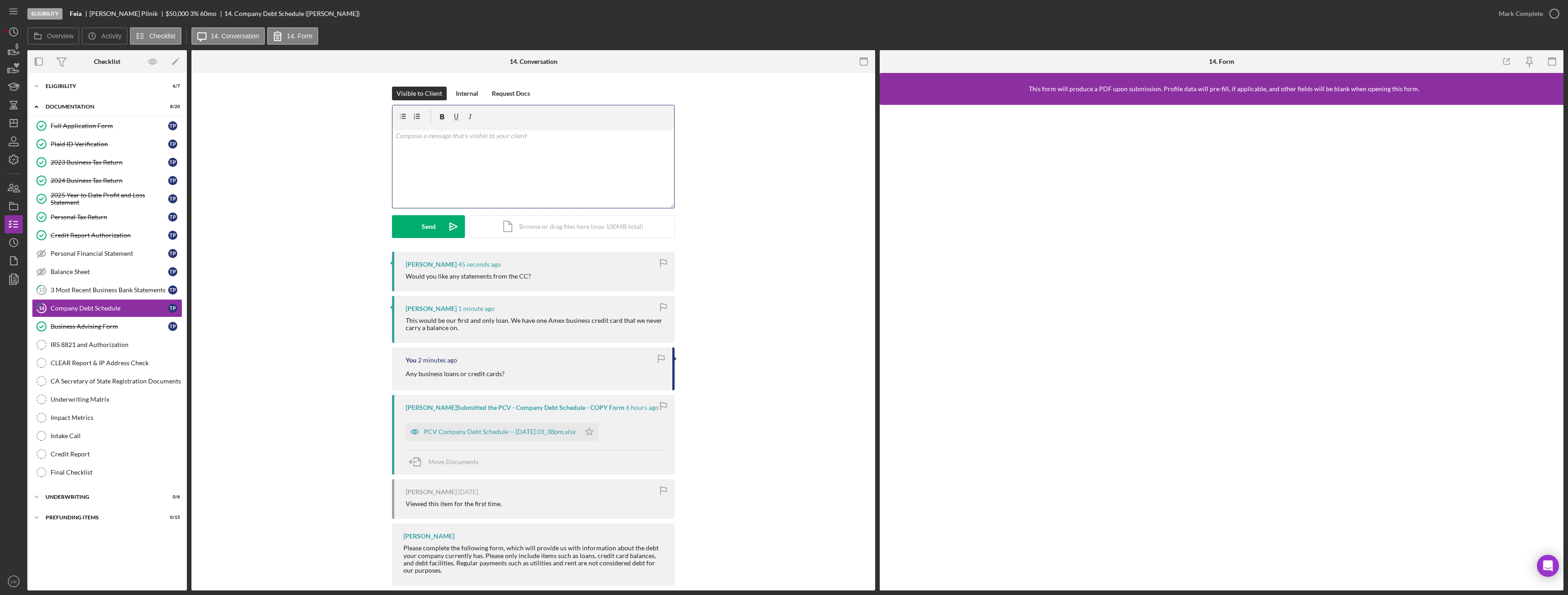
click at [551, 183] on div "v Color teal Color pink Remove color Add row above Add row below Add column bef…" at bounding box center [532, 168] width 281 height 79
click at [423, 229] on div "Send" at bounding box center [429, 225] width 14 height 23
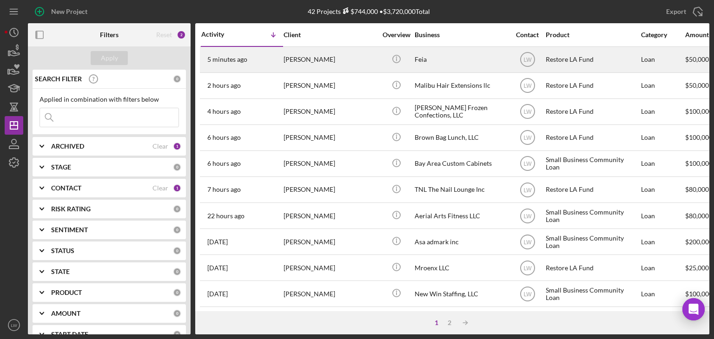
click at [305, 61] on div "[PERSON_NAME]" at bounding box center [330, 59] width 93 height 25
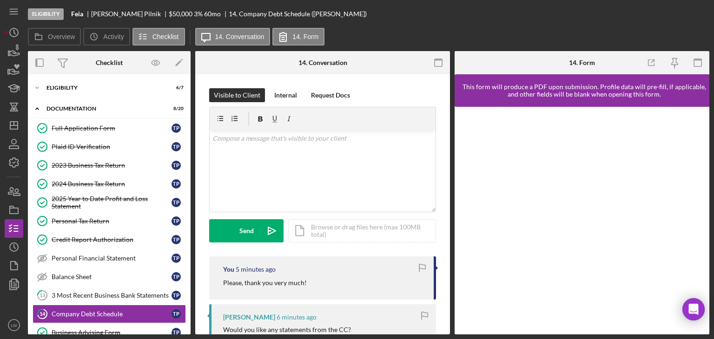
scroll to position [107, 0]
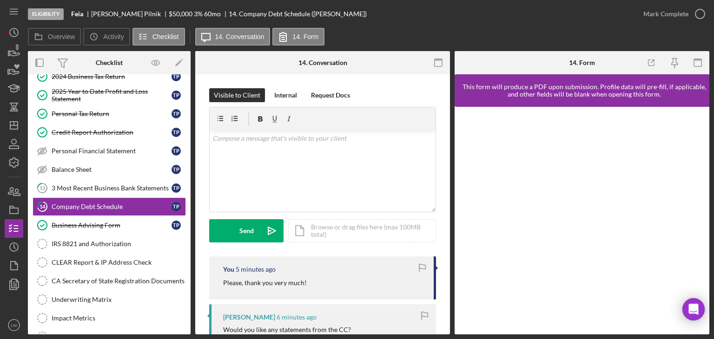
click at [73, 12] on b "Feia" at bounding box center [77, 13] width 12 height 7
copy b "Feia"
click at [111, 8] on div "Eligibility Feia Thomas Pilnik $50,000 $10,000 3 % 60 mo 14. Company Debt Sched…" at bounding box center [331, 14] width 606 height 28
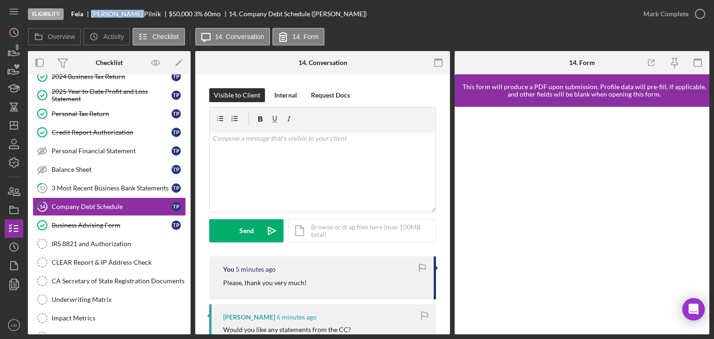
click at [115, 14] on div "Thomas Pilnik" at bounding box center [130, 13] width 78 height 7
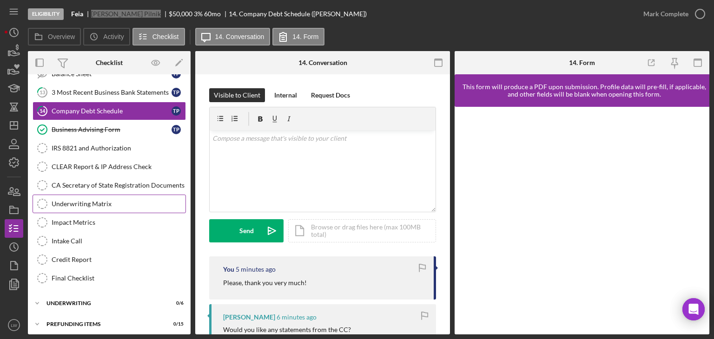
scroll to position [0, 0]
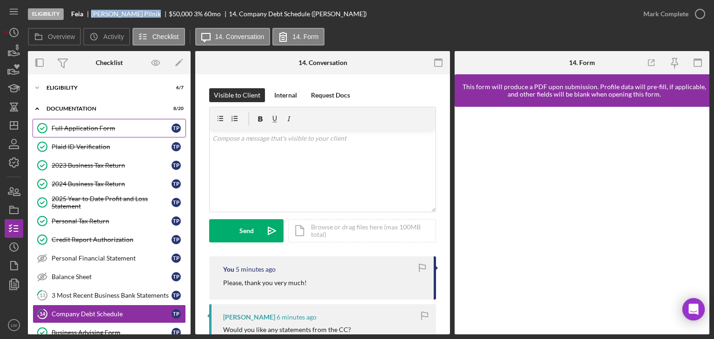
click at [78, 131] on div "Full Application Form" at bounding box center [112, 128] width 120 height 7
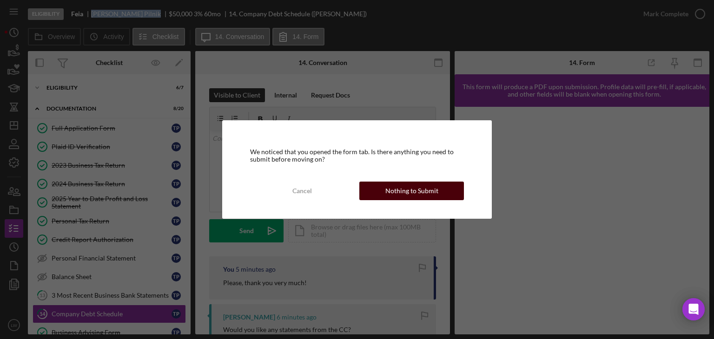
click at [452, 192] on button "Nothing to Submit" at bounding box center [411, 191] width 105 height 19
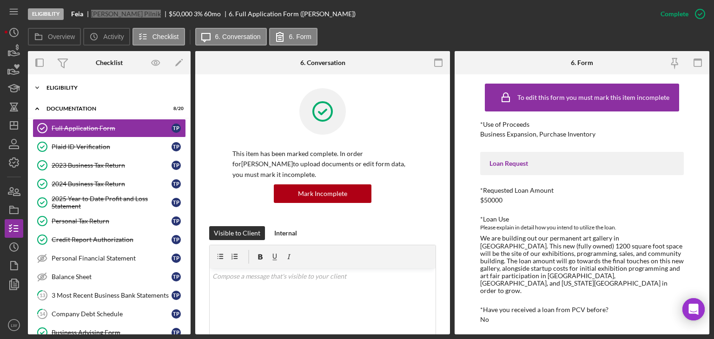
click at [91, 83] on div "Icon/Expander Eligibility 6 / 7" at bounding box center [109, 88] width 163 height 19
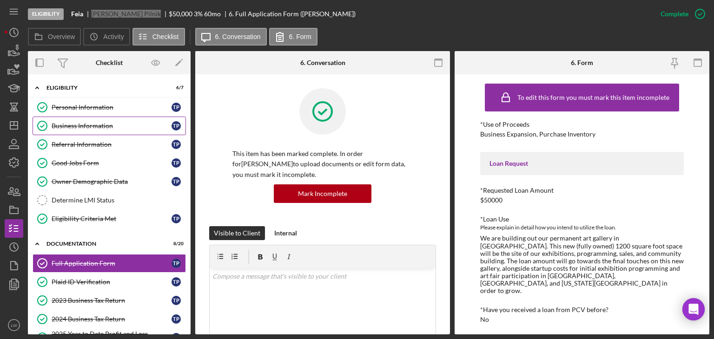
click at [88, 123] on div "Business Information" at bounding box center [112, 125] width 120 height 7
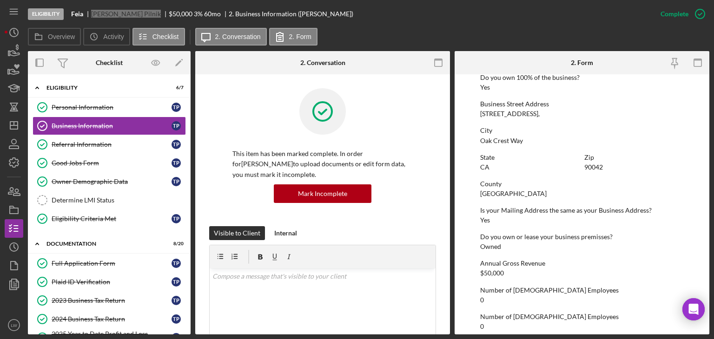
scroll to position [441, 0]
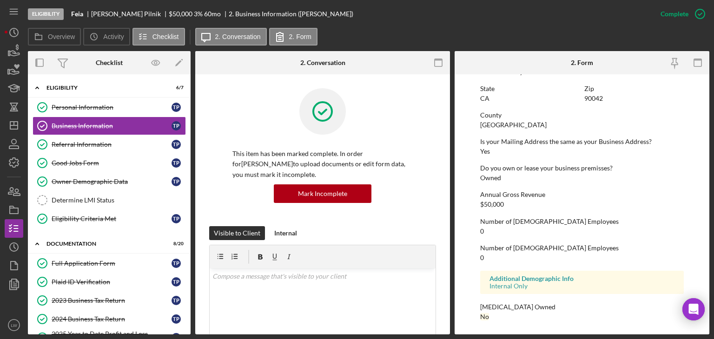
click at [246, 134] on div at bounding box center [322, 118] width 180 height 60
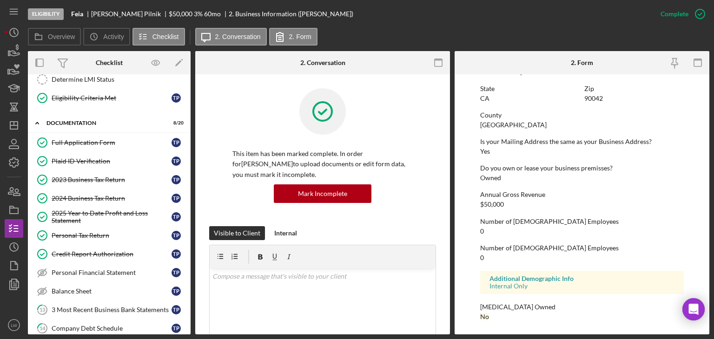
scroll to position [139, 0]
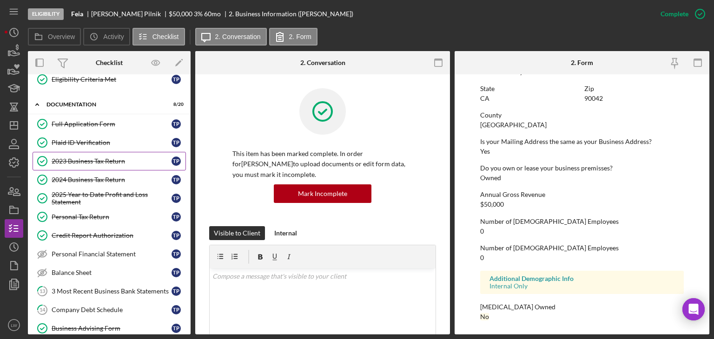
click at [84, 159] on div "2023 Business Tax Return" at bounding box center [112, 161] width 120 height 7
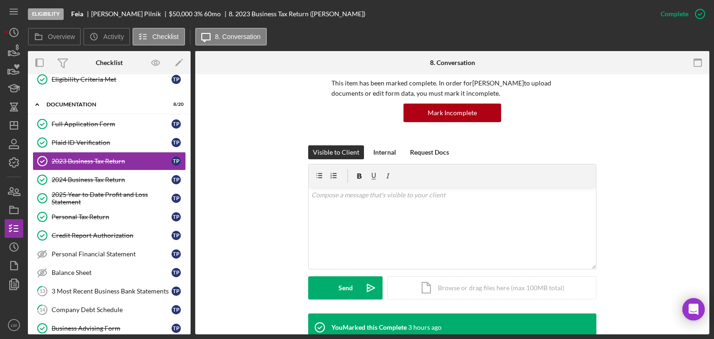
scroll to position [232, 0]
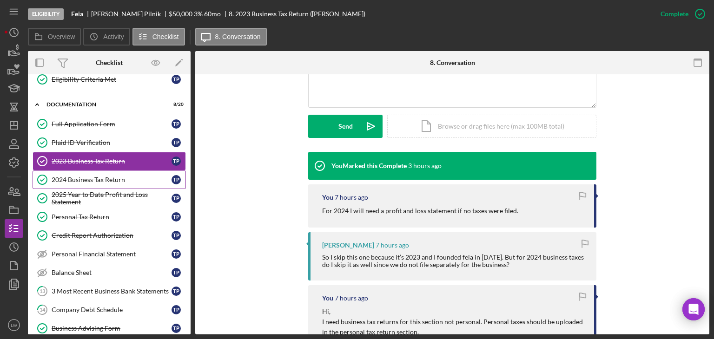
click at [89, 177] on div "2024 Business Tax Return" at bounding box center [112, 179] width 120 height 7
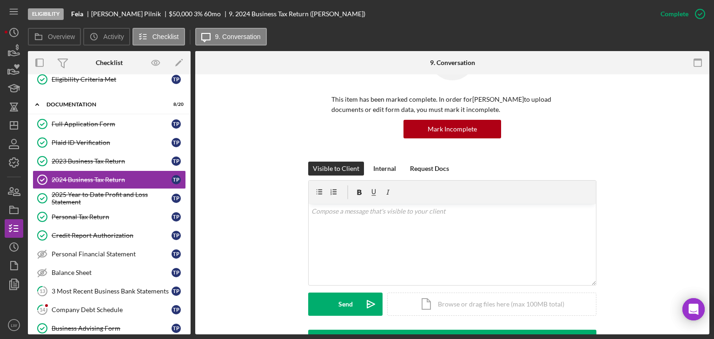
scroll to position [279, 0]
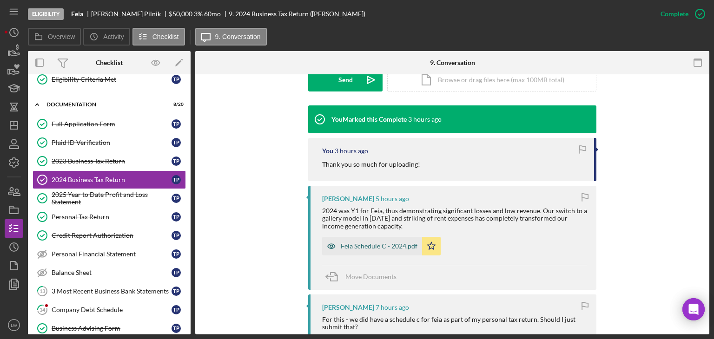
click at [378, 244] on div "Feia Schedule C - 2024.pdf" at bounding box center [379, 246] width 77 height 7
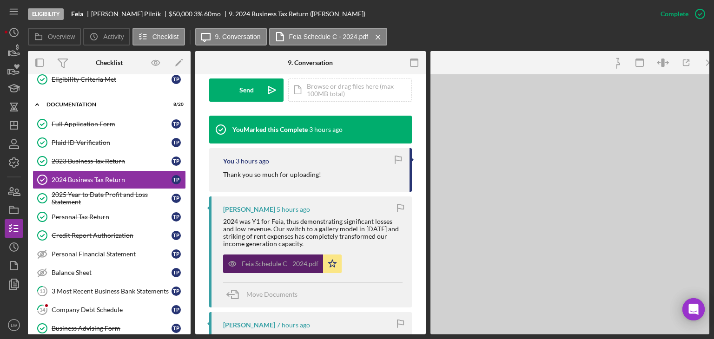
scroll to position [289, 0]
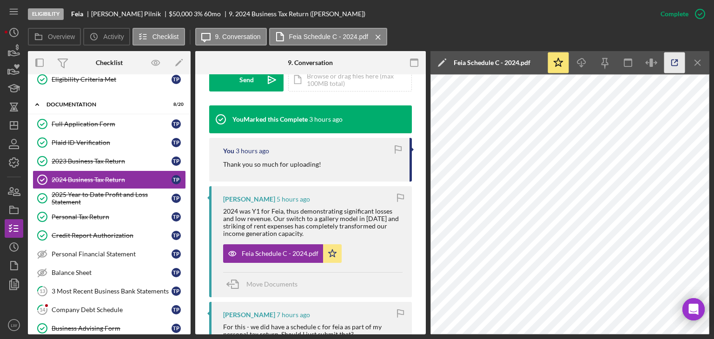
click at [669, 65] on icon "button" at bounding box center [674, 63] width 21 height 21
click at [98, 193] on div "2025 Year to Date Profit and Loss Statement" at bounding box center [112, 198] width 120 height 15
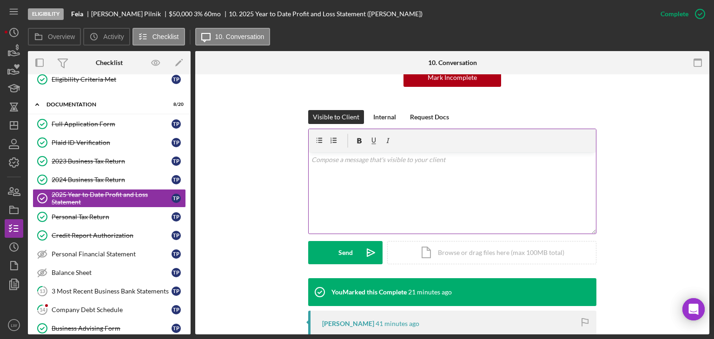
scroll to position [325, 0]
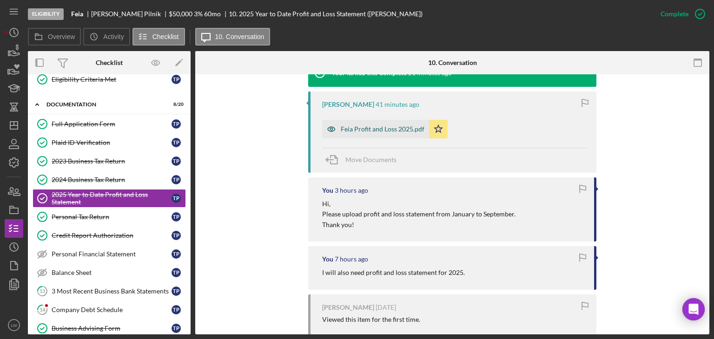
click at [380, 127] on div "Feia Profit and Loss 2025.pdf" at bounding box center [383, 129] width 84 height 7
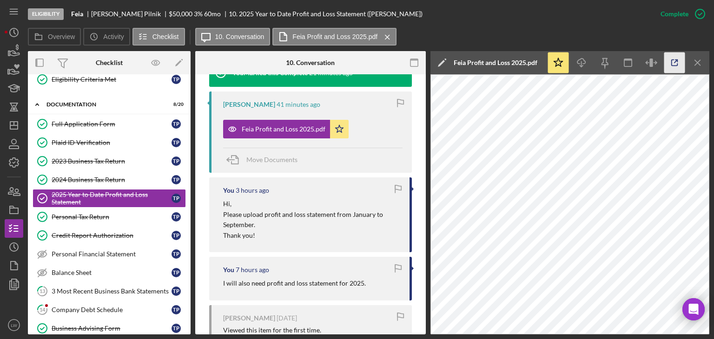
click at [671, 64] on icon "button" at bounding box center [674, 63] width 21 height 21
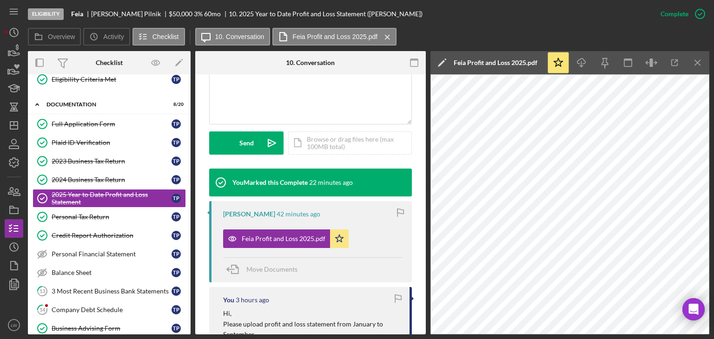
scroll to position [103, 0]
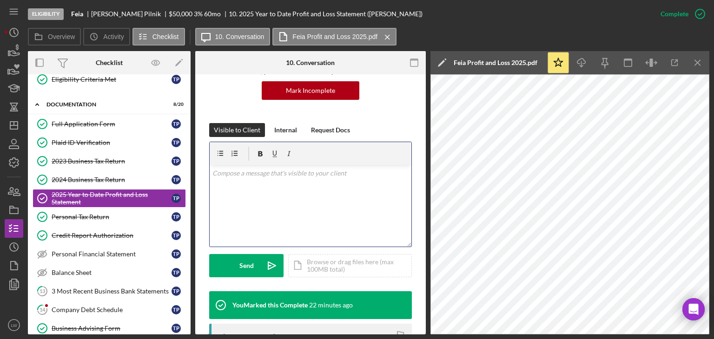
click at [329, 214] on div "v Color teal Color pink Remove color Add row above Add row below Add column bef…" at bounding box center [311, 205] width 202 height 81
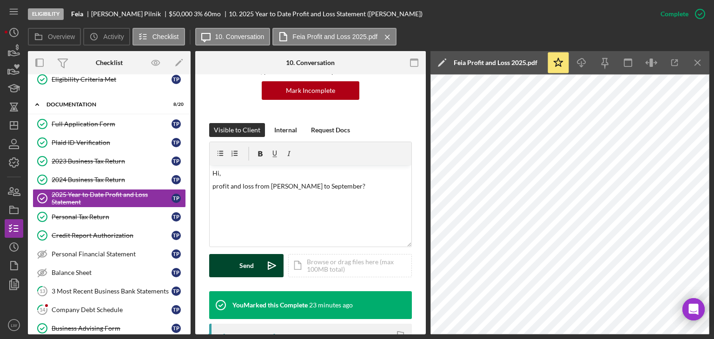
click at [251, 265] on div "Send" at bounding box center [246, 265] width 14 height 23
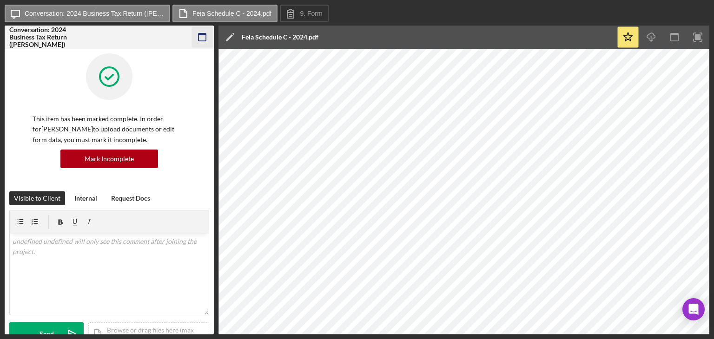
click at [204, 37] on icon "button" at bounding box center [202, 37] width 21 height 21
click at [201, 35] on rect "button" at bounding box center [201, 34] width 7 height 2
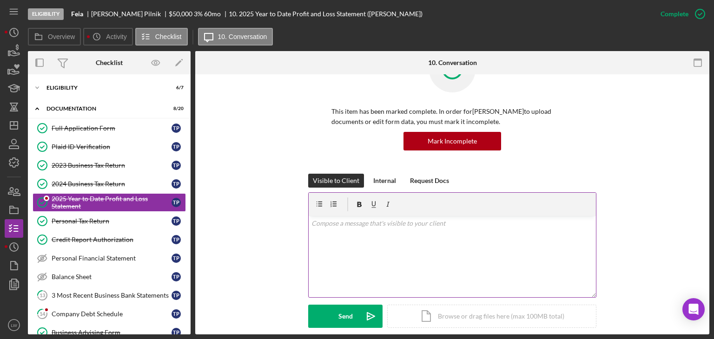
scroll to position [93, 0]
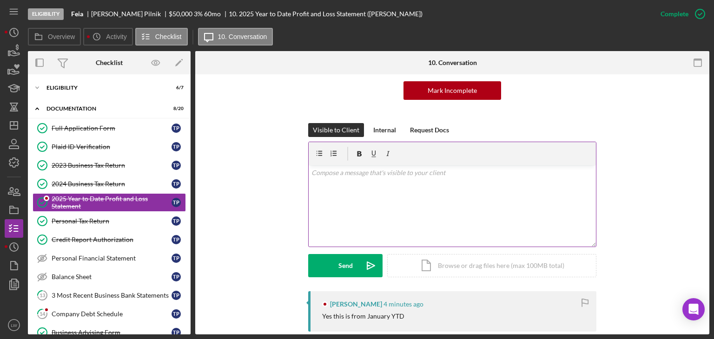
click at [401, 218] on div "v Color teal Color pink Remove color Add row above Add row below Add column bef…" at bounding box center [452, 205] width 287 height 81
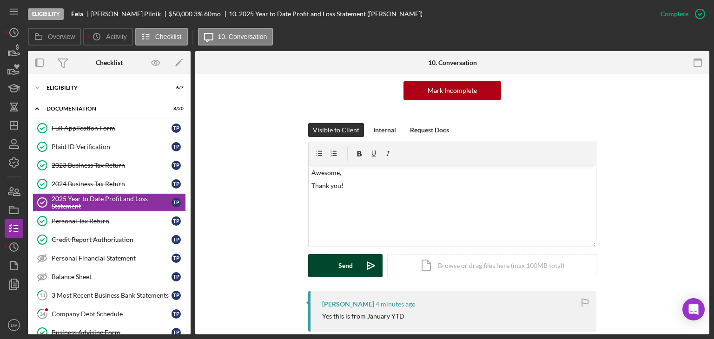
click at [334, 267] on button "Send Icon/icon-invite-send" at bounding box center [345, 265] width 74 height 23
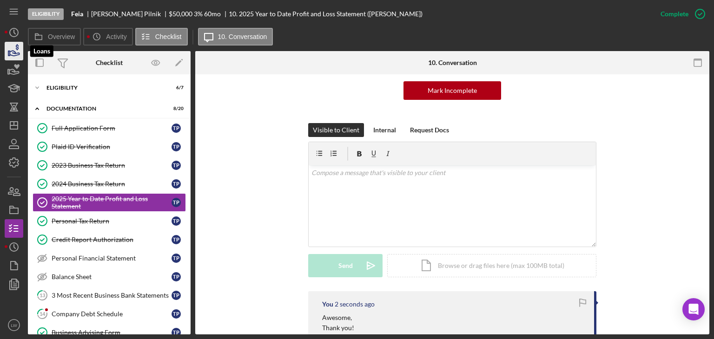
click at [11, 52] on icon "button" at bounding box center [15, 53] width 10 height 5
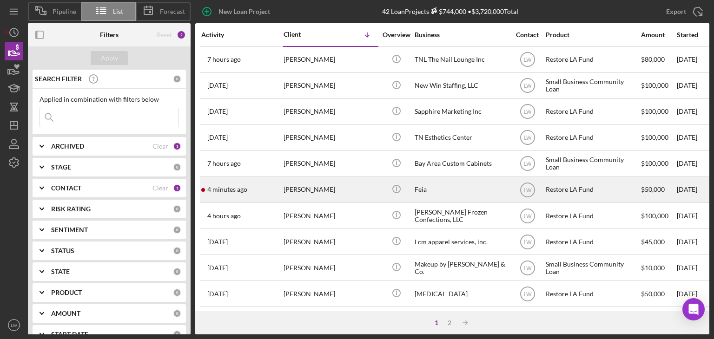
click at [360, 193] on div "[PERSON_NAME]" at bounding box center [330, 190] width 93 height 25
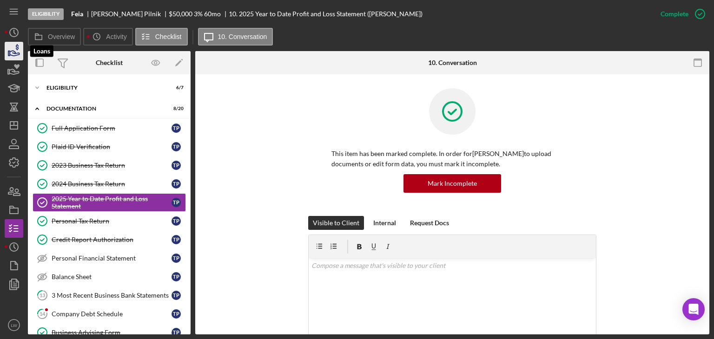
click at [7, 51] on icon "button" at bounding box center [13, 51] width 23 height 23
